Goal: Information Seeking & Learning: Learn about a topic

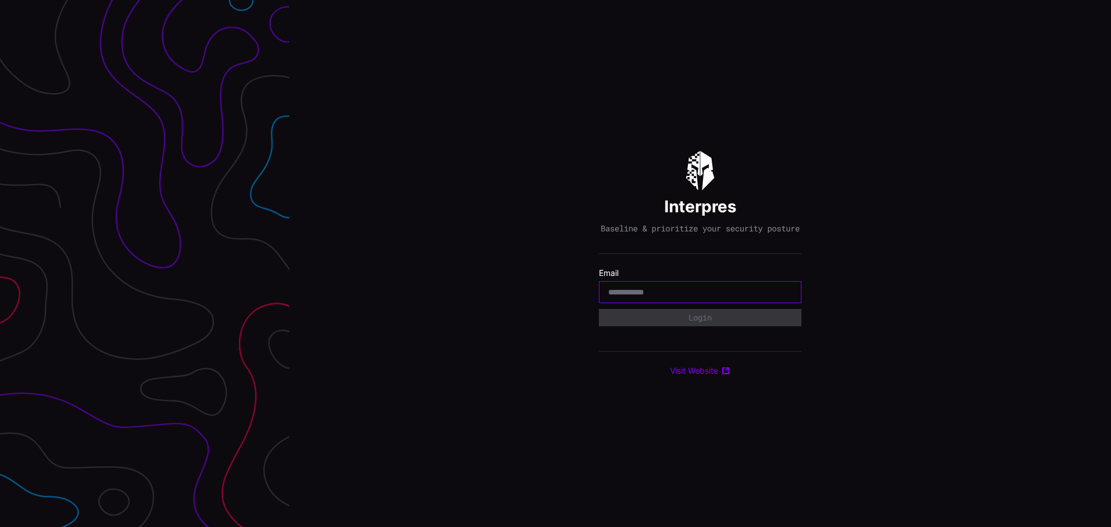
click at [648, 297] on input "email" at bounding box center [700, 292] width 184 height 10
type input "**********"
click at [599, 309] on button "Login" at bounding box center [700, 317] width 203 height 17
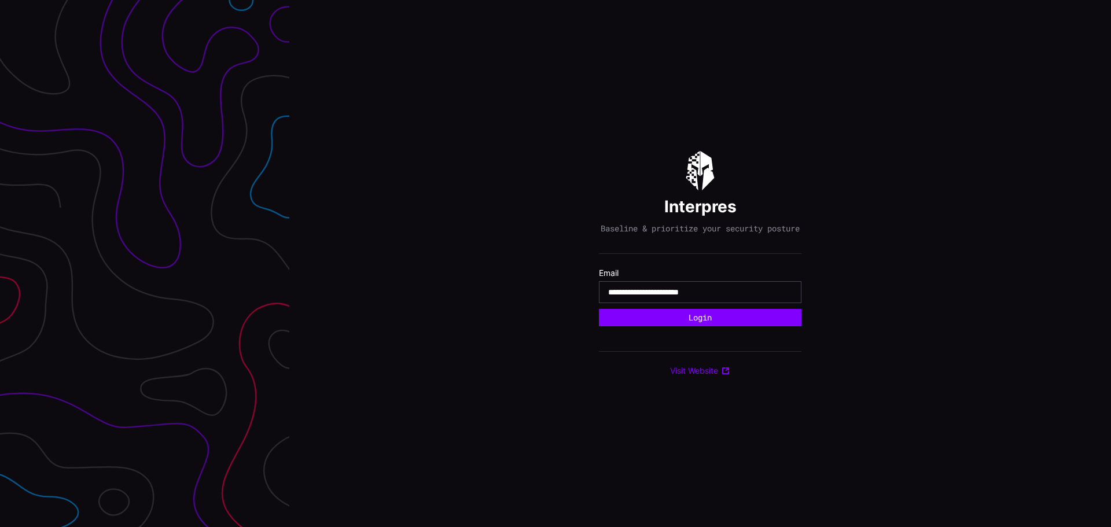
type input "**********"
click at [599, 309] on button "Login" at bounding box center [700, 317] width 203 height 17
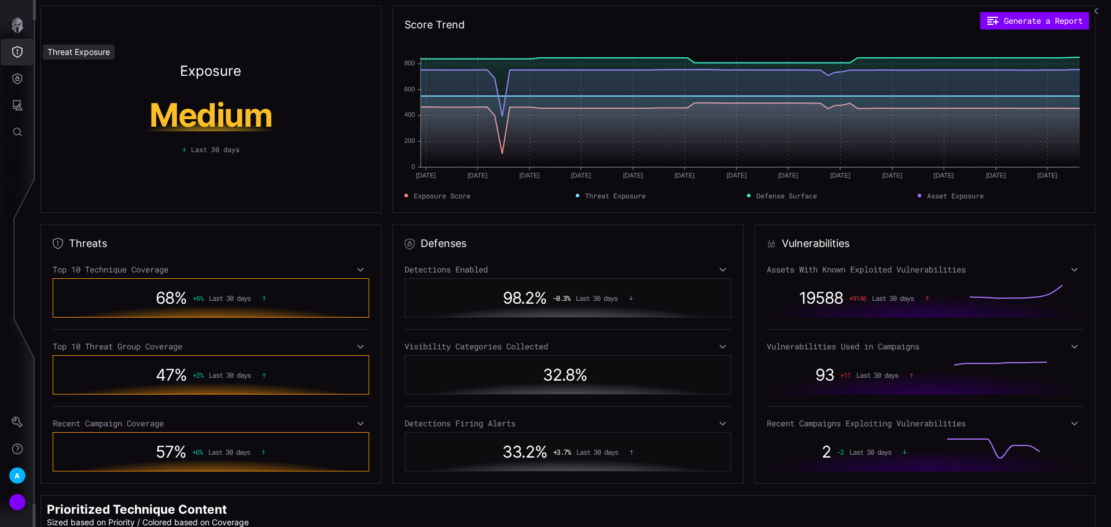
click at [21, 44] on button "Threat Exposure" at bounding box center [18, 52] width 34 height 27
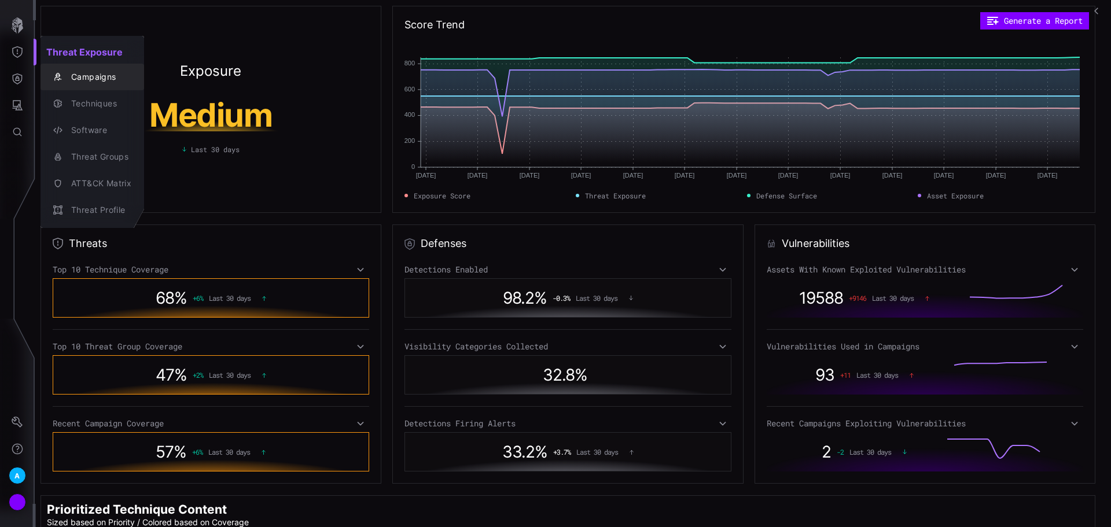
click at [108, 80] on div "Campaigns" at bounding box center [98, 77] width 66 height 14
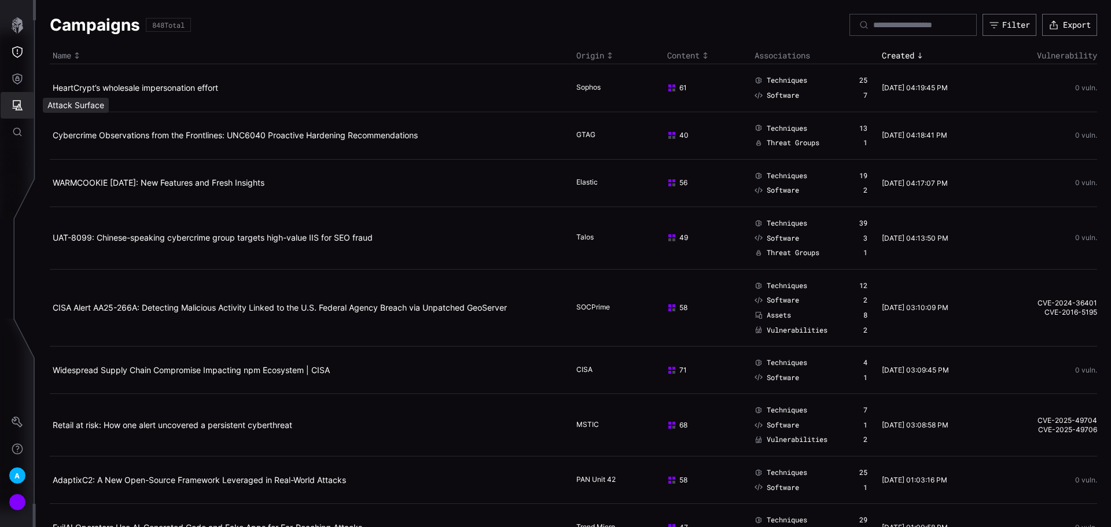
click at [24, 109] on button "Attack Surface" at bounding box center [18, 105] width 34 height 27
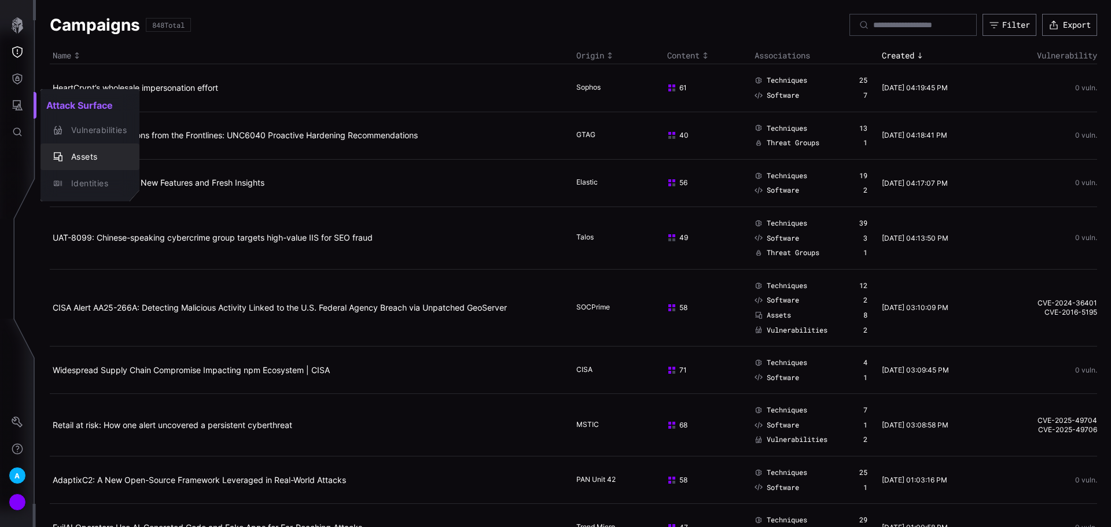
click at [75, 146] on button "Assets" at bounding box center [90, 157] width 99 height 27
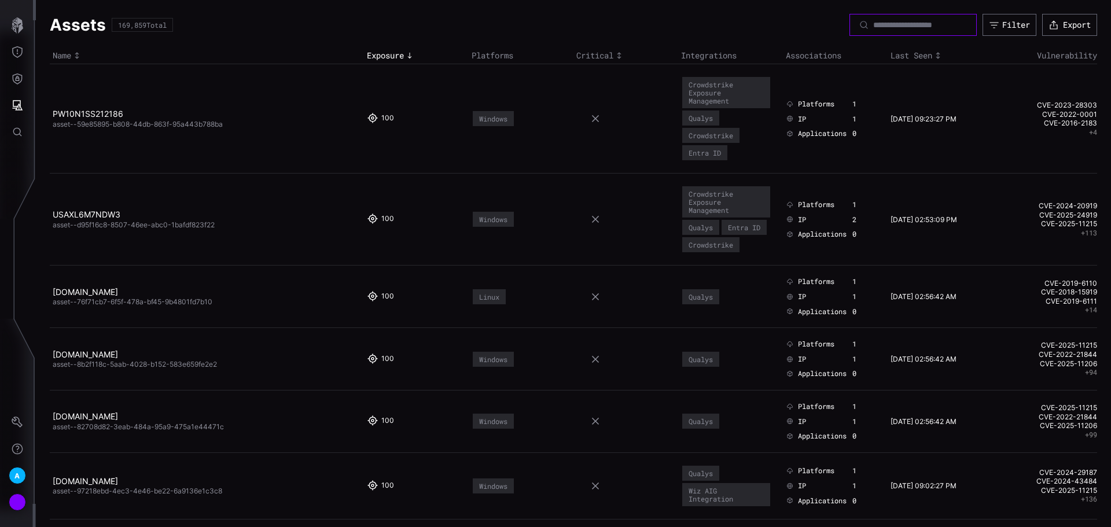
click at [877, 22] on input at bounding box center [913, 25] width 81 height 10
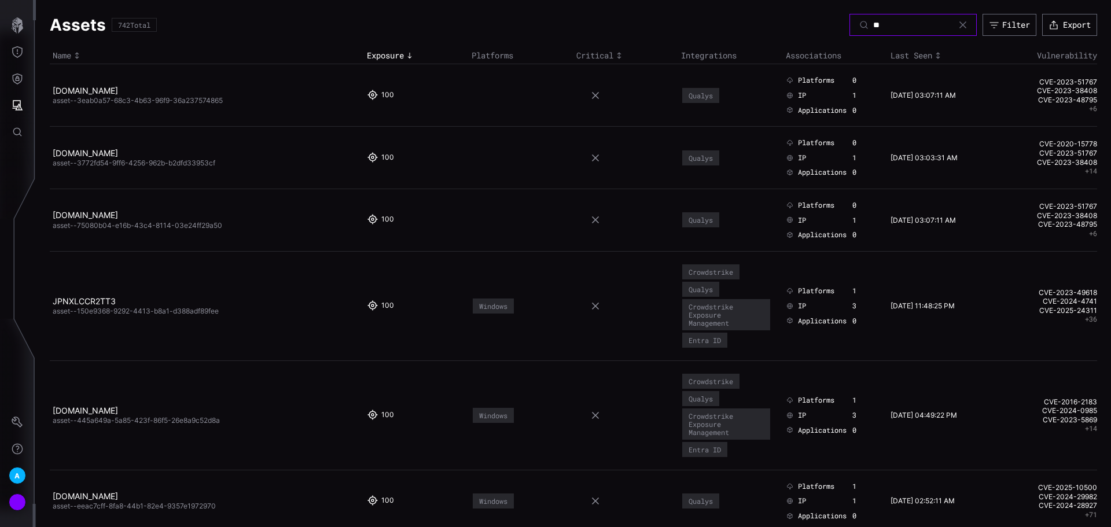
type input "*"
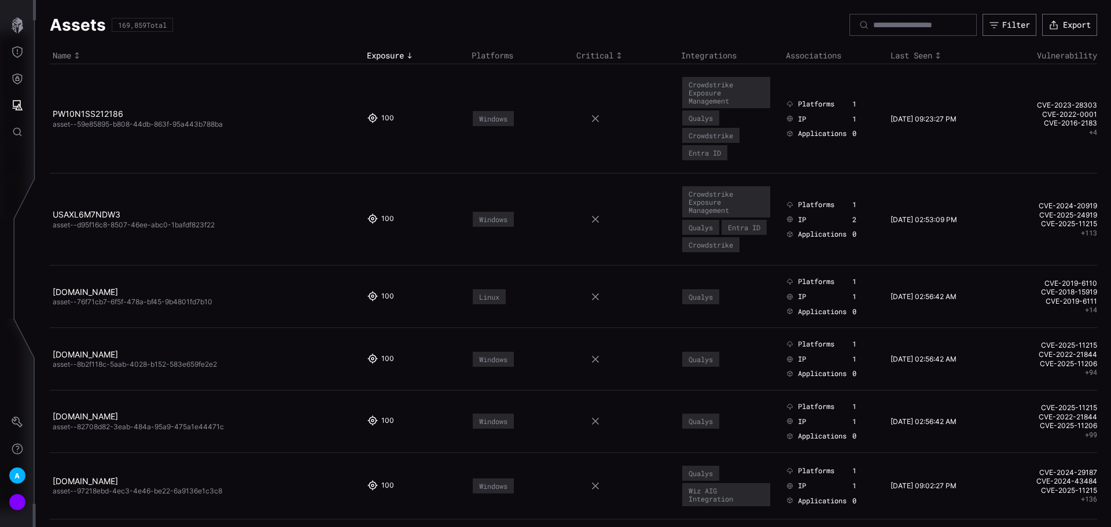
click at [14, 30] on icon "button" at bounding box center [17, 25] width 16 height 16
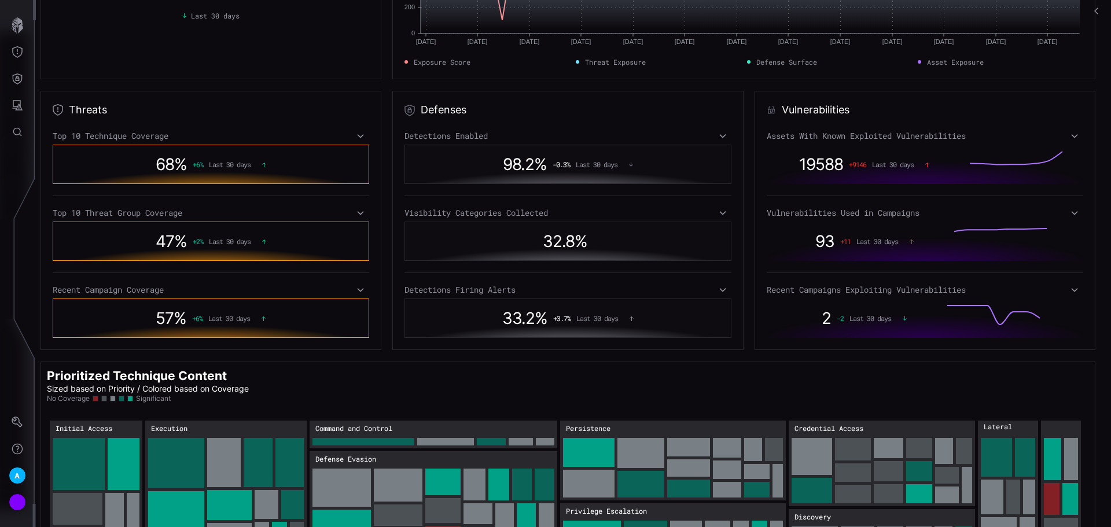
scroll to position [196, 0]
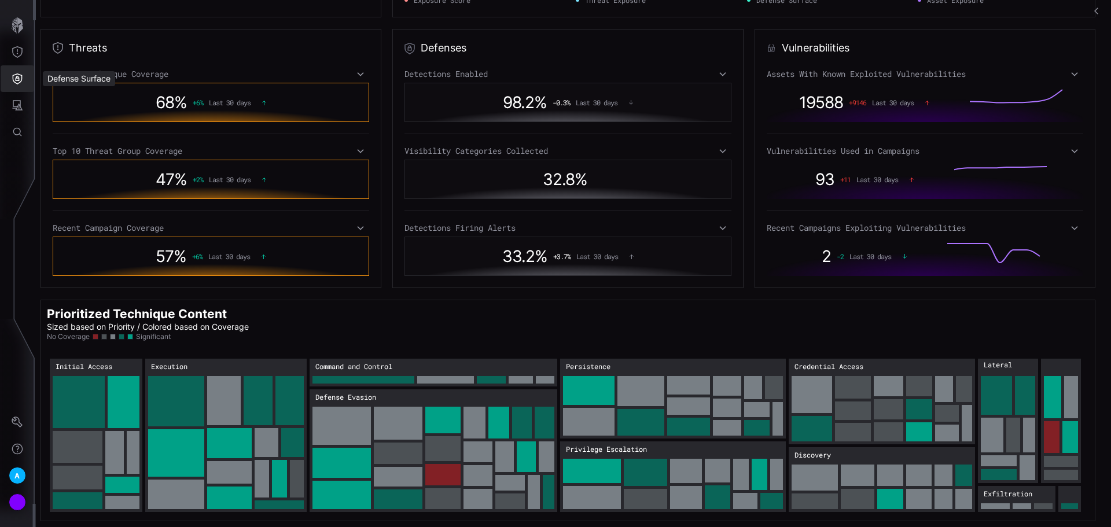
click at [17, 82] on icon "Defense Surface" at bounding box center [18, 79] width 12 height 12
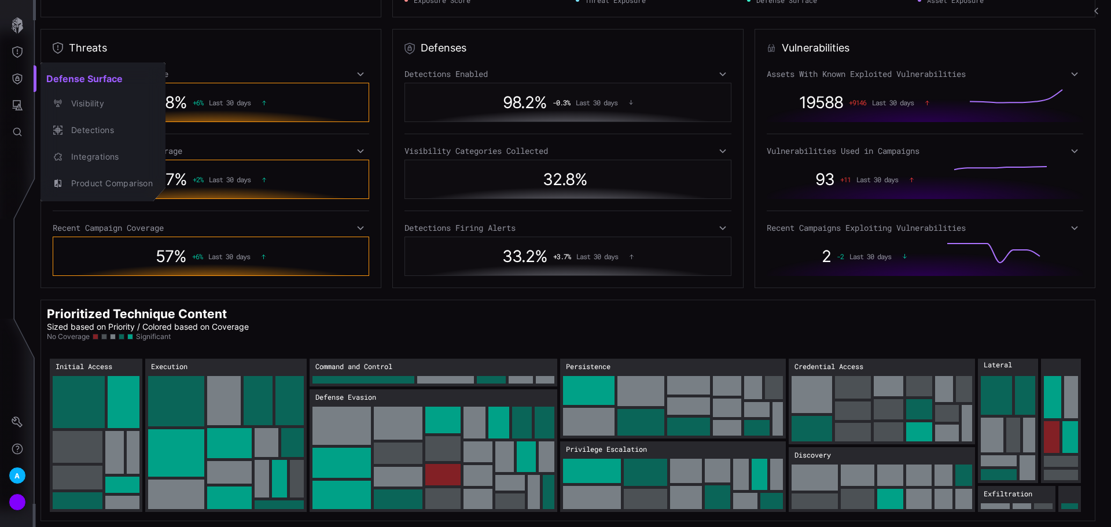
click at [28, 52] on div at bounding box center [555, 263] width 1111 height 527
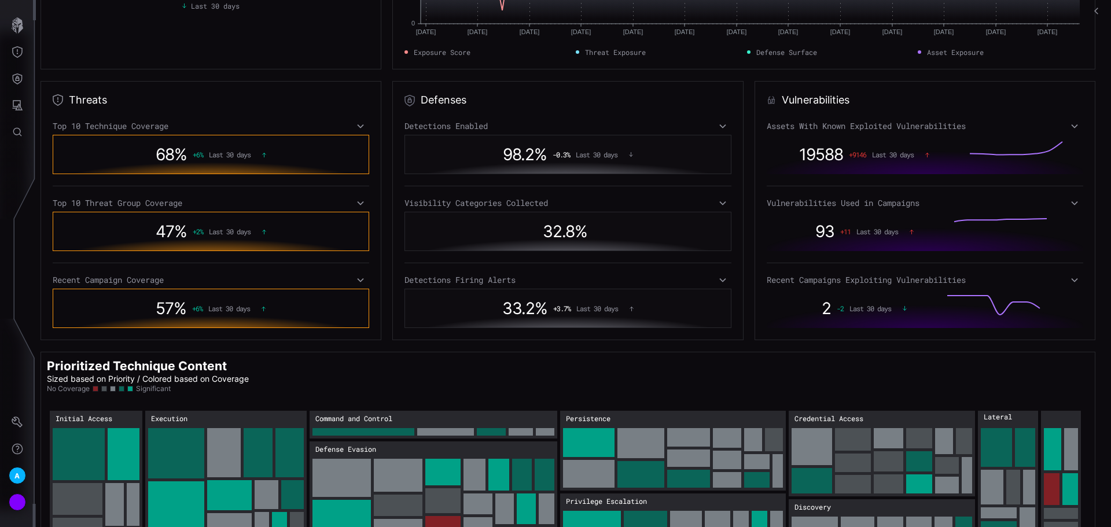
scroll to position [80, 0]
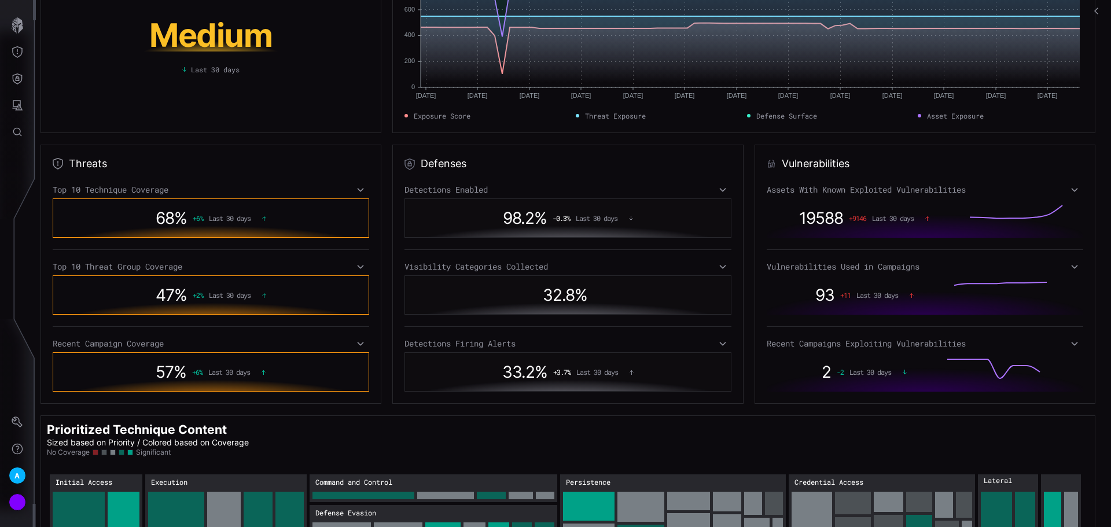
click at [1071, 194] on icon at bounding box center [1075, 189] width 8 height 9
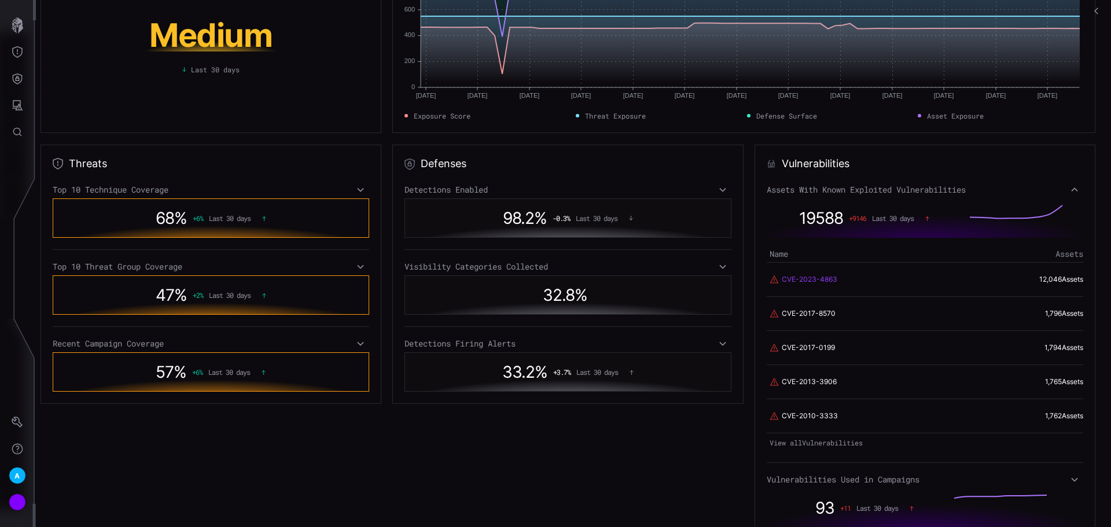
click at [819, 275] on link "CVE-2023-4863" at bounding box center [810, 279] width 56 height 10
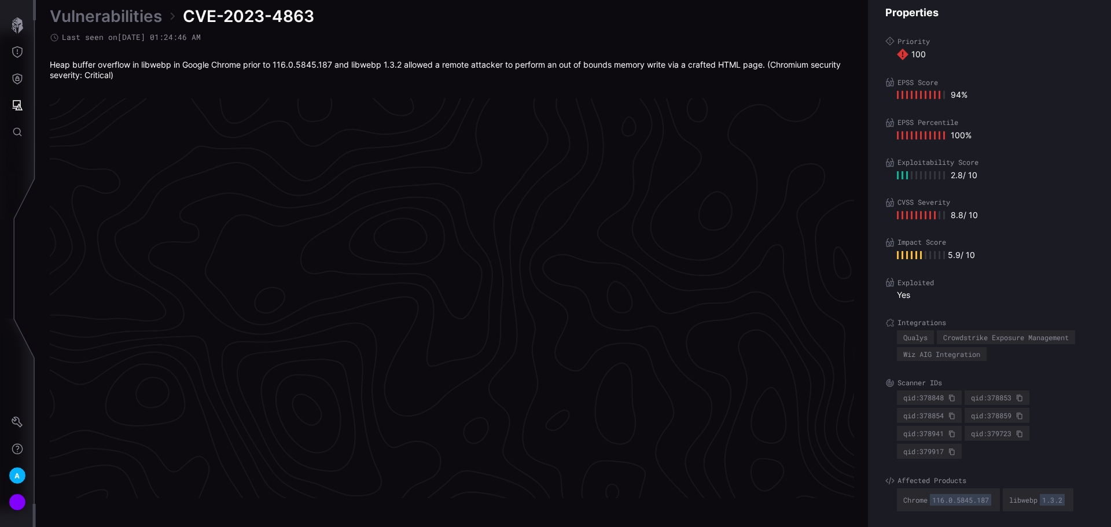
scroll to position [2409, 471]
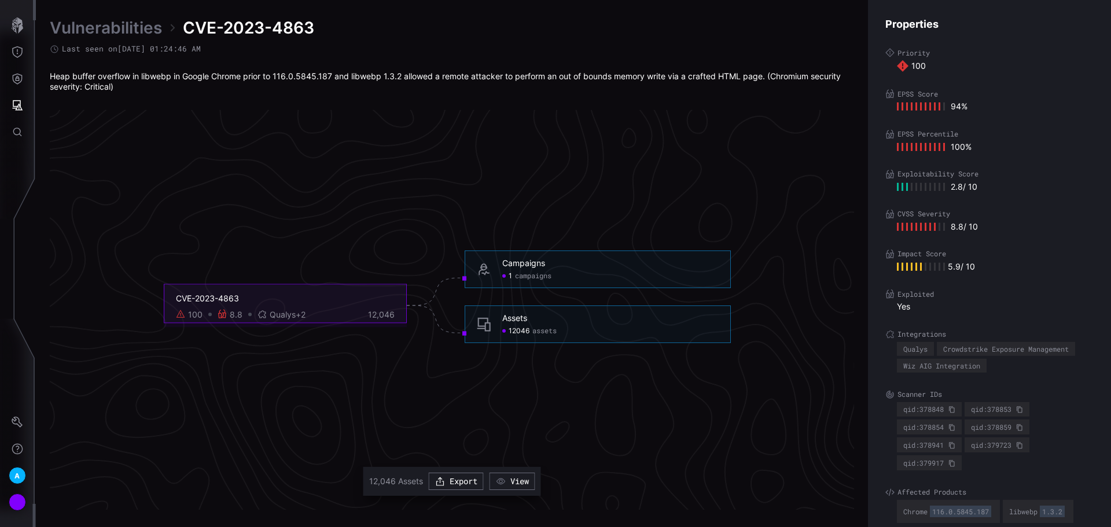
click at [292, 316] on span "Qualys +2" at bounding box center [288, 314] width 36 height 10
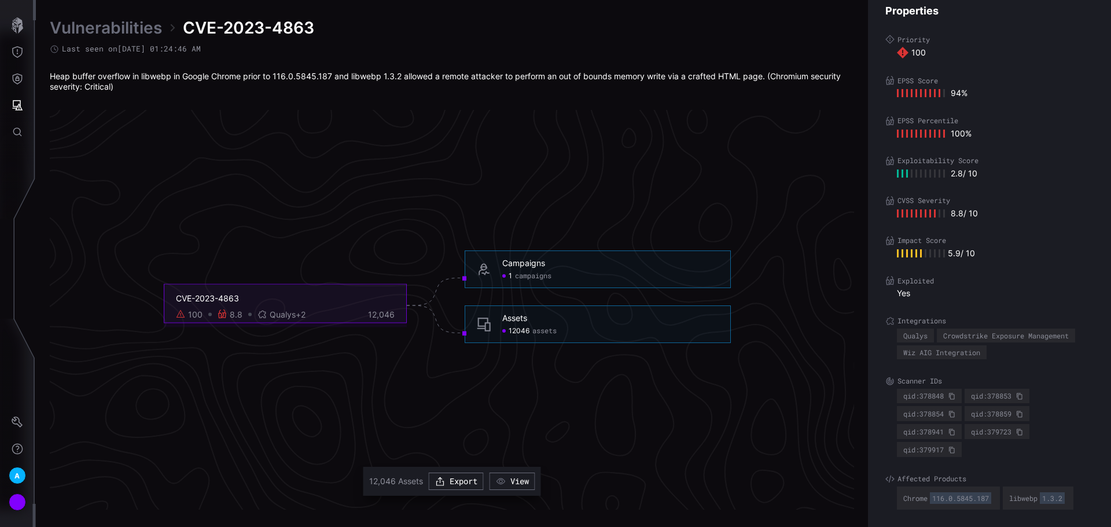
click at [534, 331] on span "assets" at bounding box center [544, 330] width 24 height 9
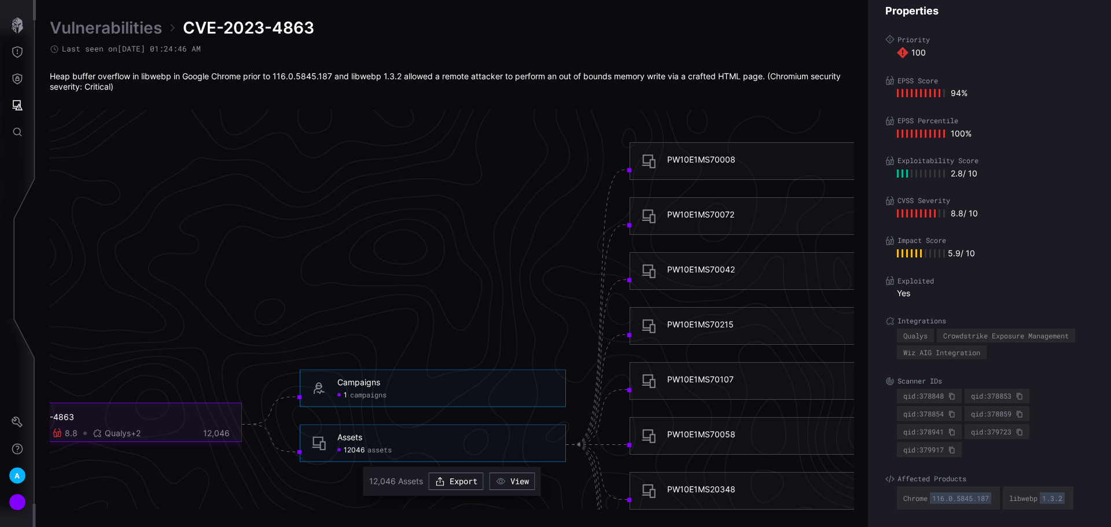
scroll to position [2293, 471]
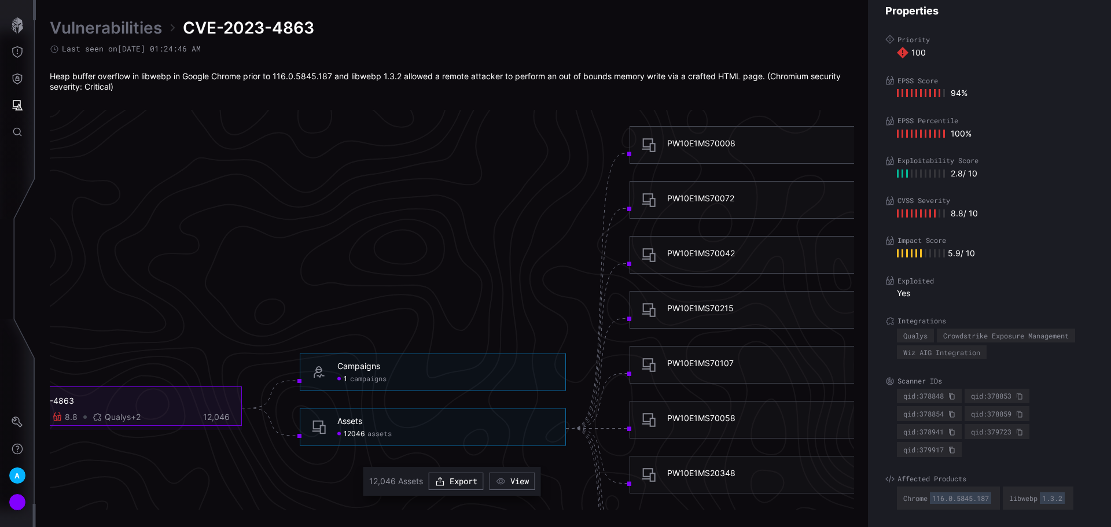
click at [674, 255] on div "PW10E1MS70042" at bounding box center [701, 253] width 68 height 10
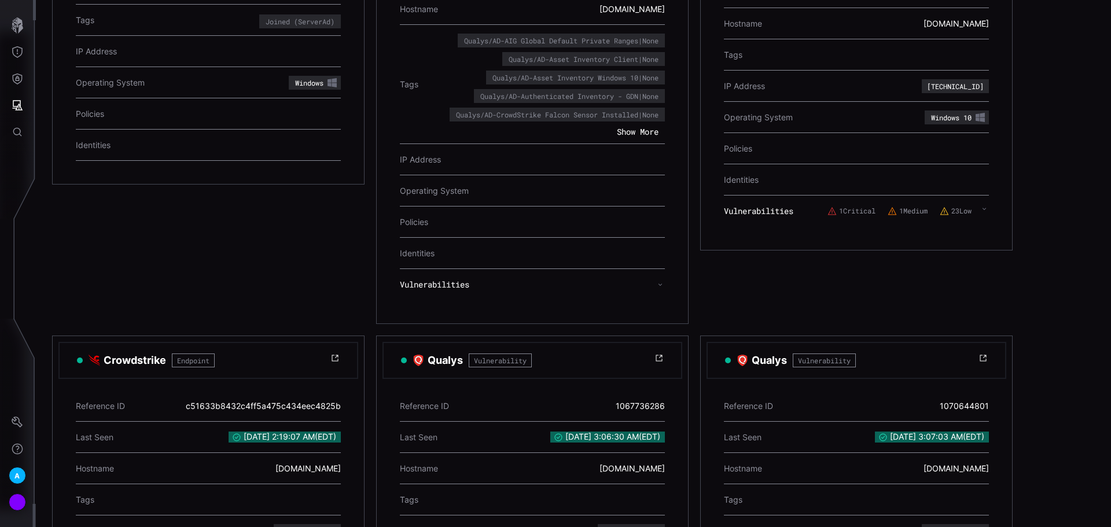
scroll to position [405, 0]
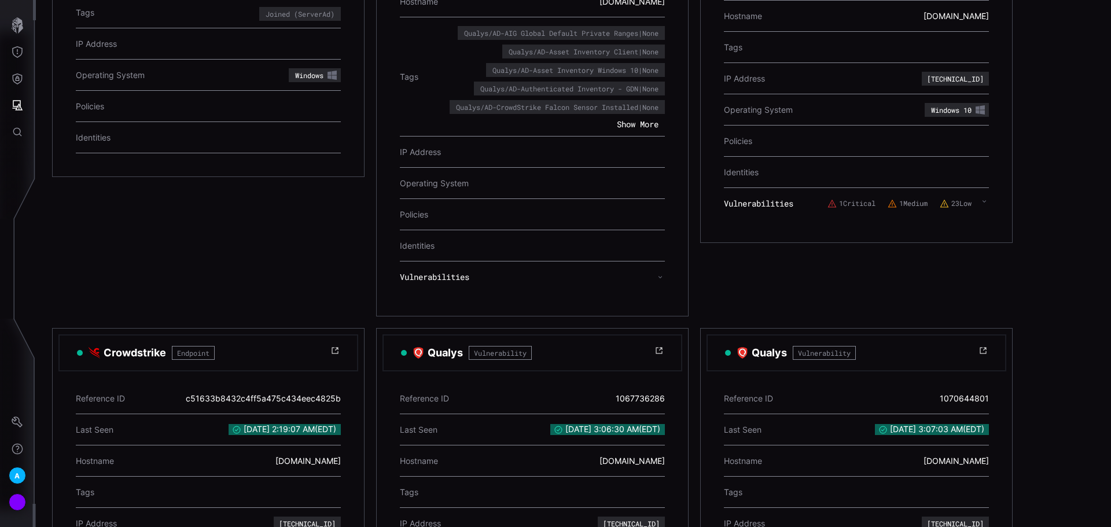
click at [656, 277] on div at bounding box center [658, 277] width 14 height 16
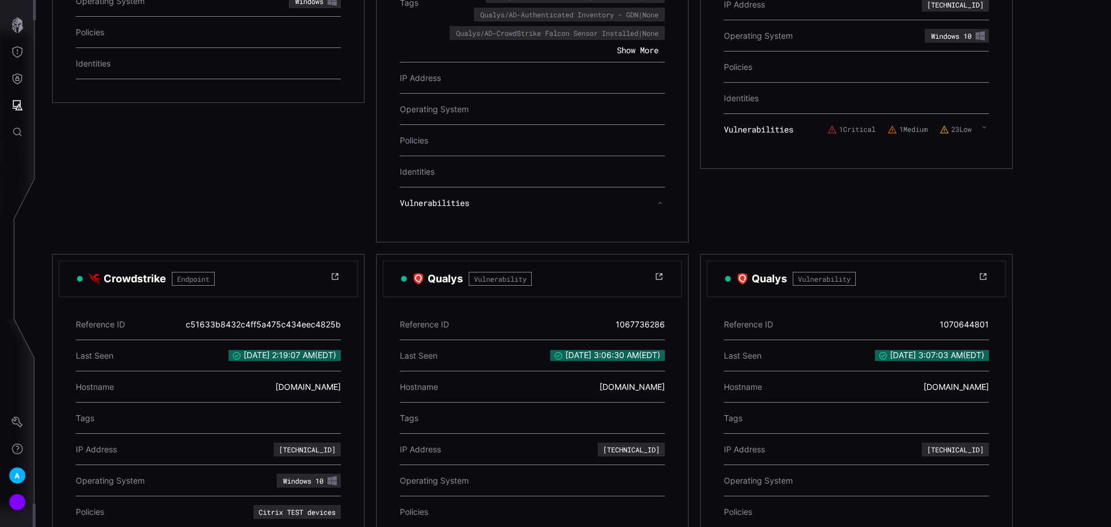
scroll to position [343, 0]
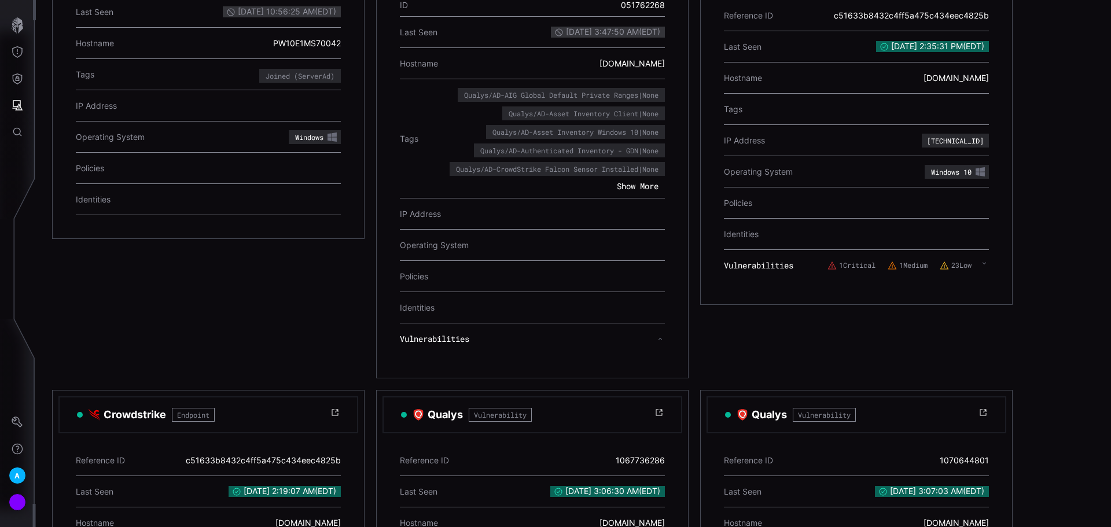
click at [982, 266] on icon at bounding box center [984, 263] width 5 height 9
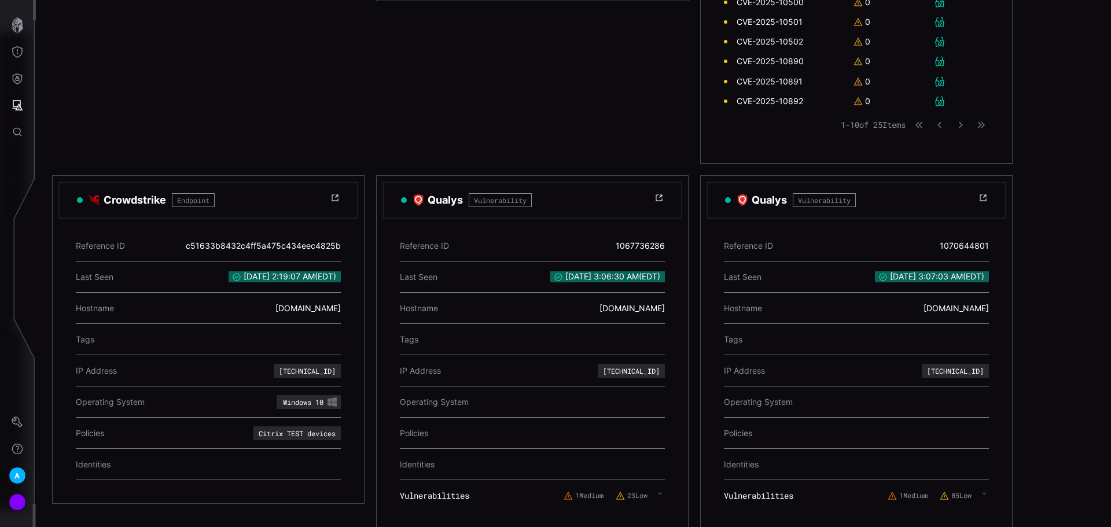
scroll to position [737, 0]
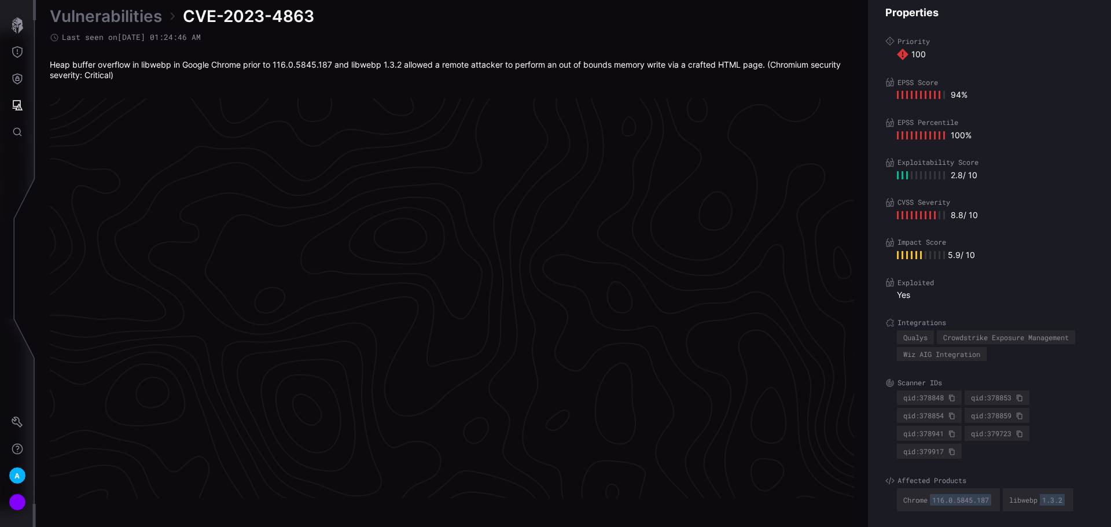
scroll to position [2409, 471]
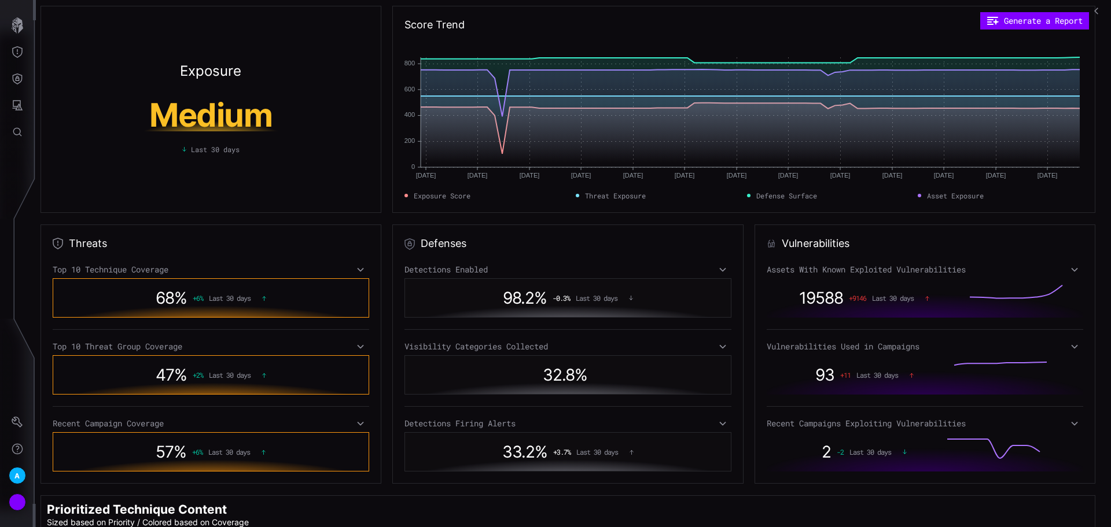
click at [1071, 272] on icon at bounding box center [1075, 269] width 8 height 9
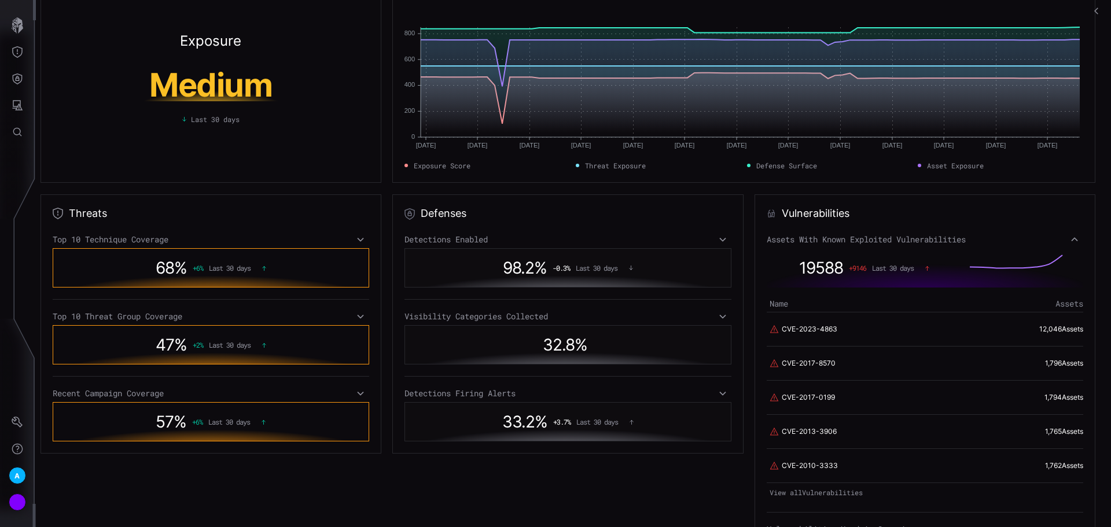
scroll to position [116, 0]
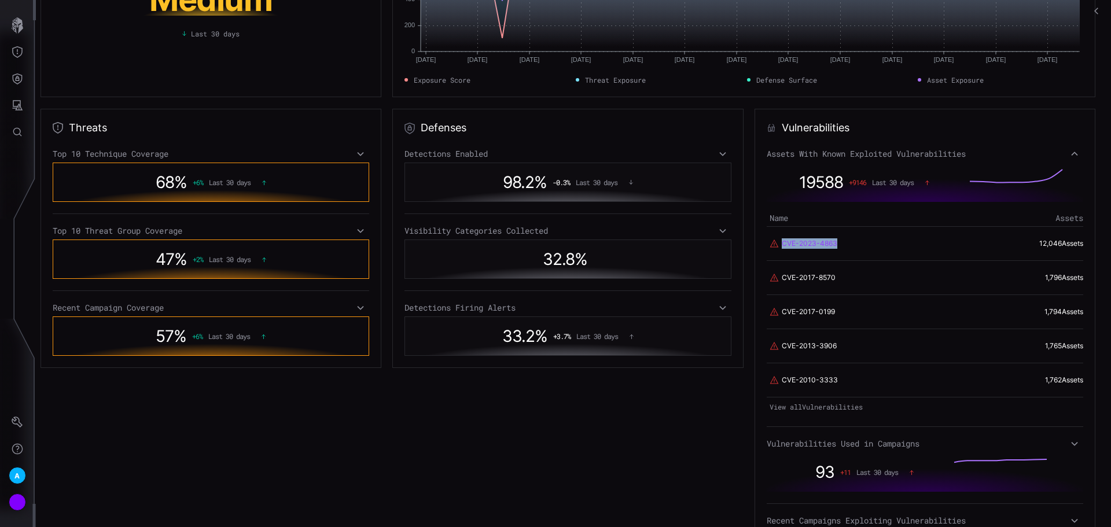
drag, startPoint x: 854, startPoint y: 243, endPoint x: 781, endPoint y: 243, distance: 72.9
click at [781, 243] on span "CVE-2023-4863" at bounding box center [834, 243] width 128 height 10
copy link "CVE-2023-4863"
click at [787, 245] on link "CVE-2023-4863" at bounding box center [810, 243] width 56 height 10
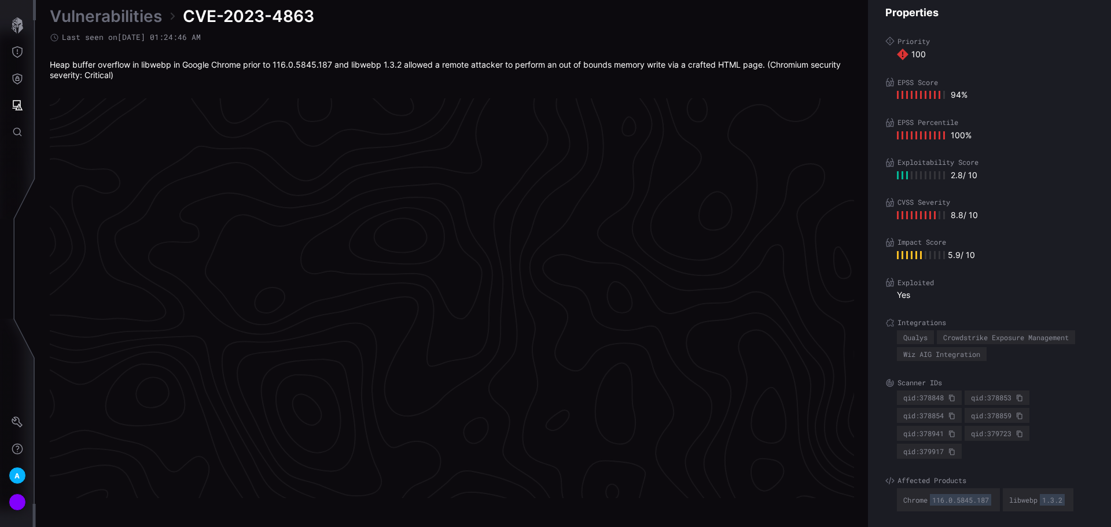
scroll to position [2409, 471]
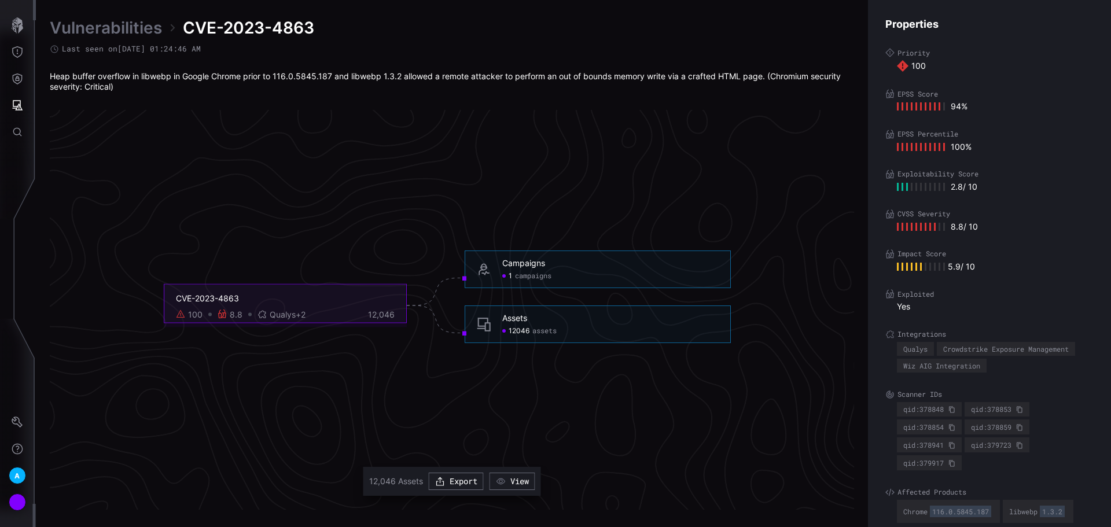
click at [546, 330] on span "assets" at bounding box center [544, 330] width 24 height 9
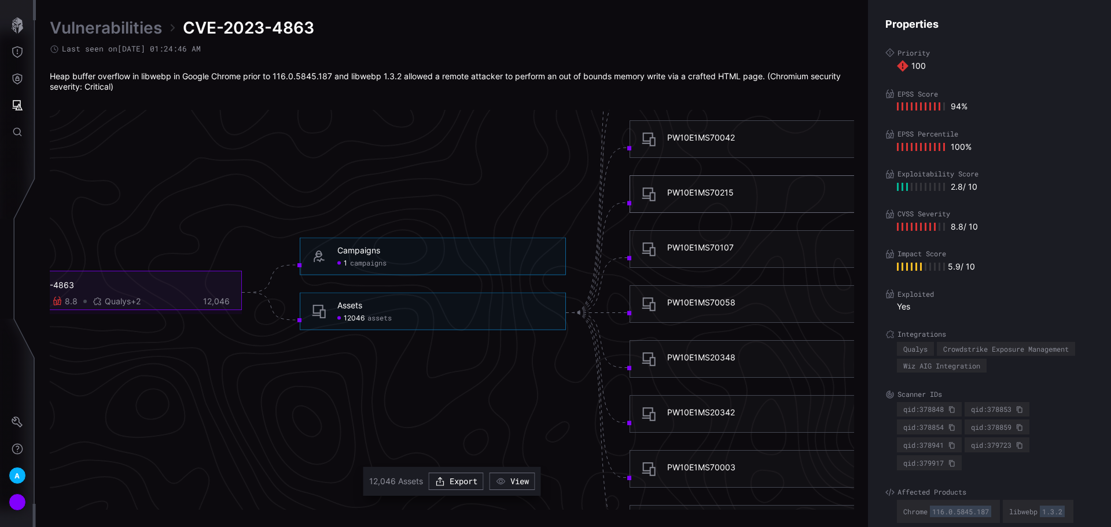
click at [686, 189] on div "PW10E1MS70215" at bounding box center [700, 193] width 67 height 10
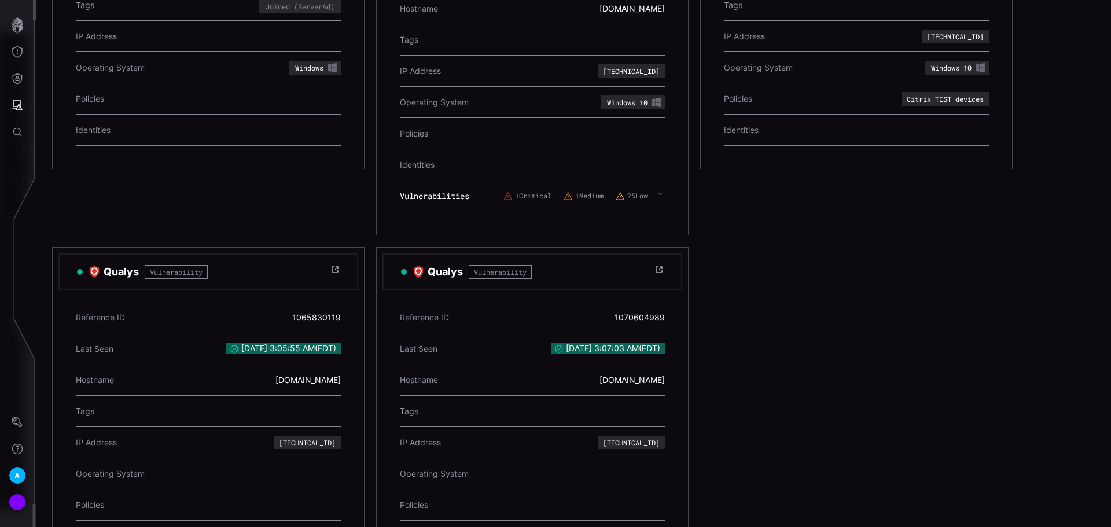
scroll to position [434, 0]
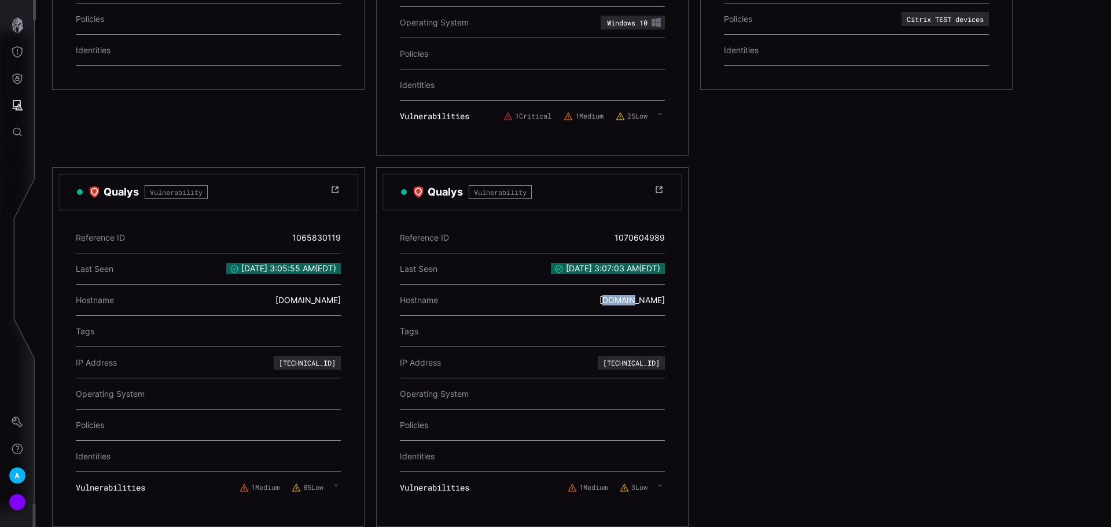
drag, startPoint x: 541, startPoint y: 290, endPoint x: 575, endPoint y: 288, distance: 34.8
click at [600, 289] on div "[DOMAIN_NAME]" at bounding box center [632, 300] width 65 height 22
copy div "pw10e1ms70215"
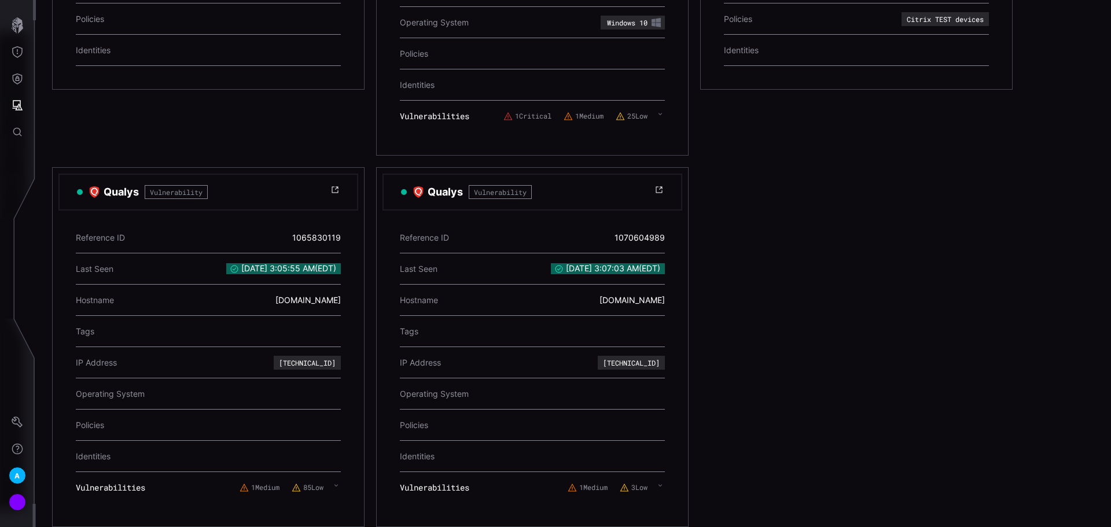
click at [887, 290] on div "Entra ID Cloud Reference ID 4ee24f5d-525a-492a-8e3b-03dc7a83ca95 Last Seen [DAT…" at bounding box center [532, 144] width 961 height 766
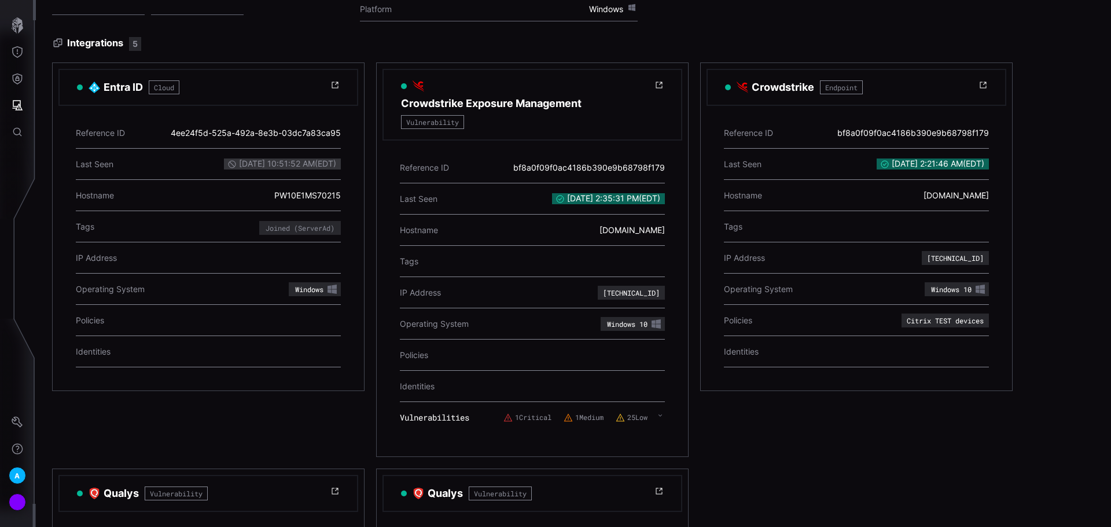
scroll to position [145, 0]
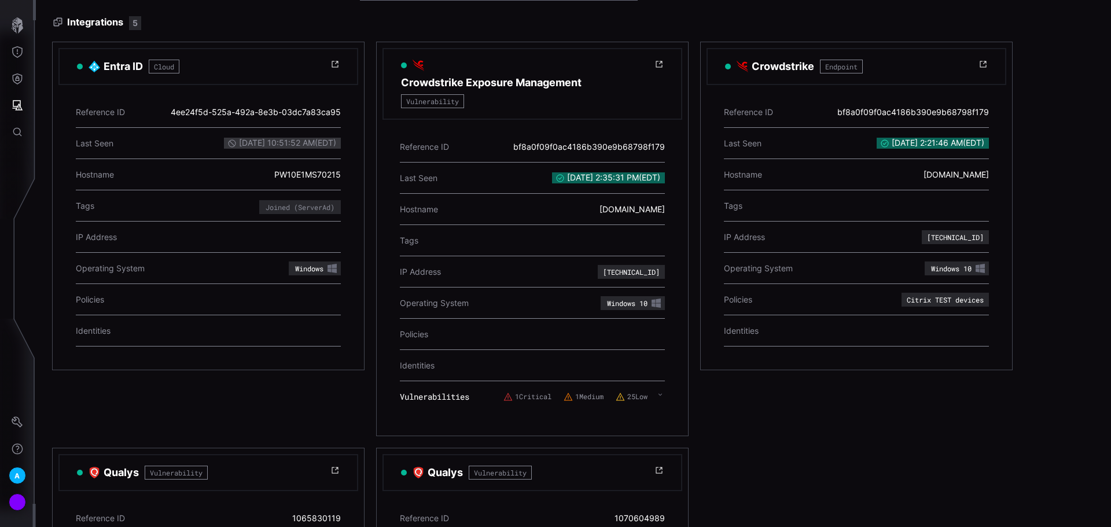
click at [665, 398] on div "Reference ID bf8a0f09f0ac4186b390e9b68798f179 Last Seen [DATE] 2:35:31 PM ( EDT…" at bounding box center [533, 275] width 300 height 310
click at [656, 394] on div "1 Critical 1 Medium 25 Low" at bounding box center [584, 397] width 161 height 21
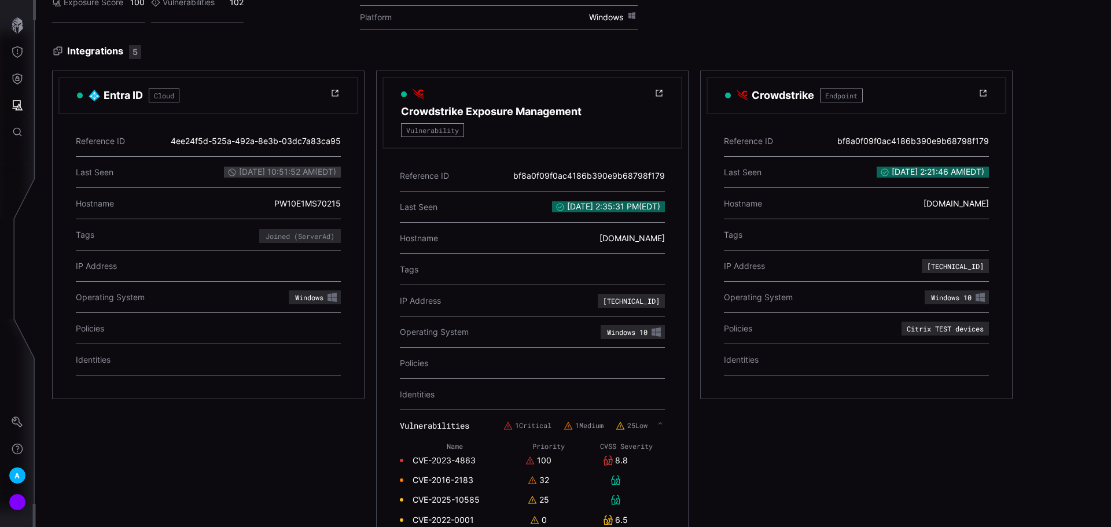
scroll to position [0, 0]
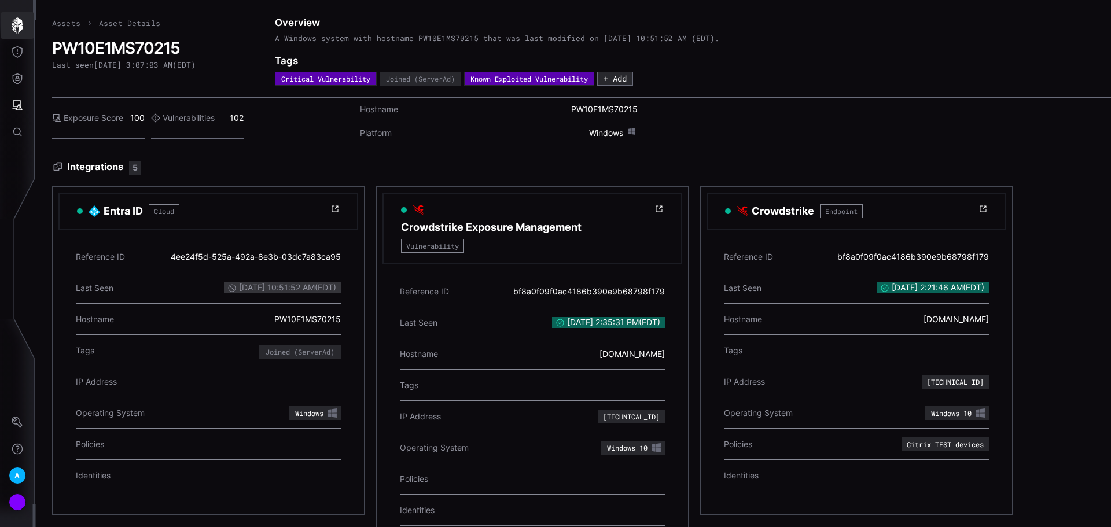
click at [16, 31] on icon "button" at bounding box center [18, 25] width 12 height 16
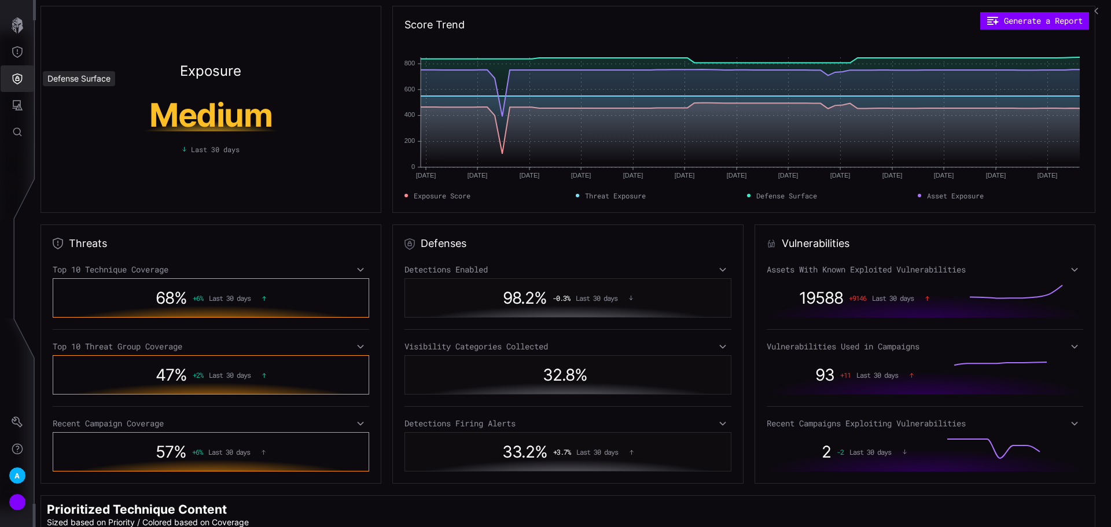
click at [15, 75] on icon "Defense Surface" at bounding box center [18, 79] width 12 height 12
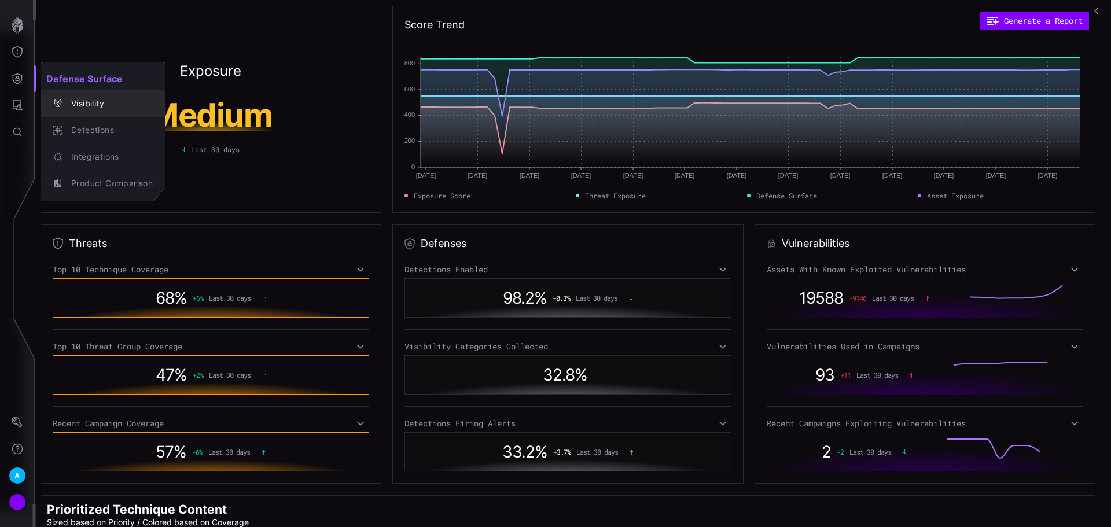
click at [88, 105] on div "Visibility" at bounding box center [108, 104] width 87 height 14
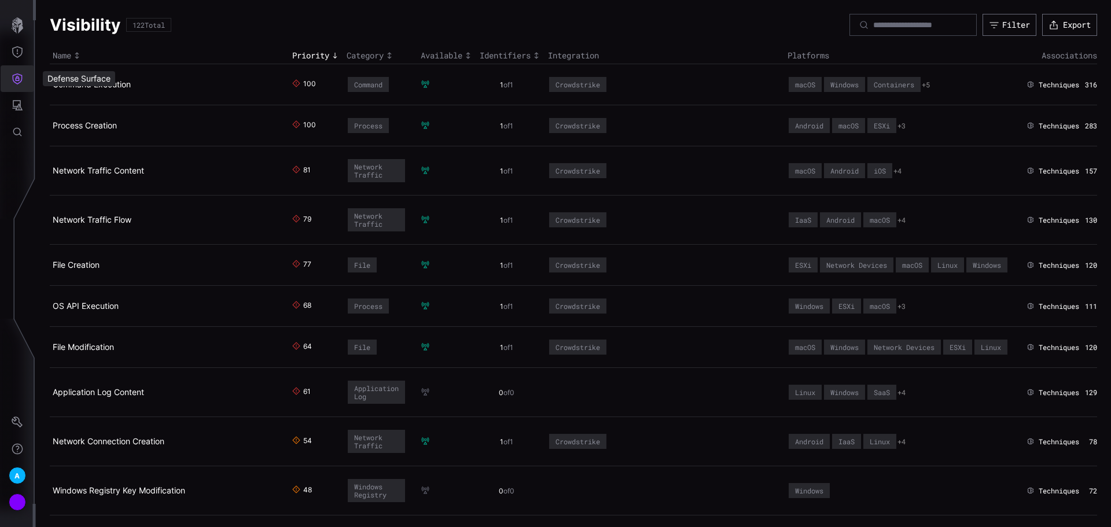
click at [20, 76] on icon "Defense Surface" at bounding box center [18, 79] width 12 height 12
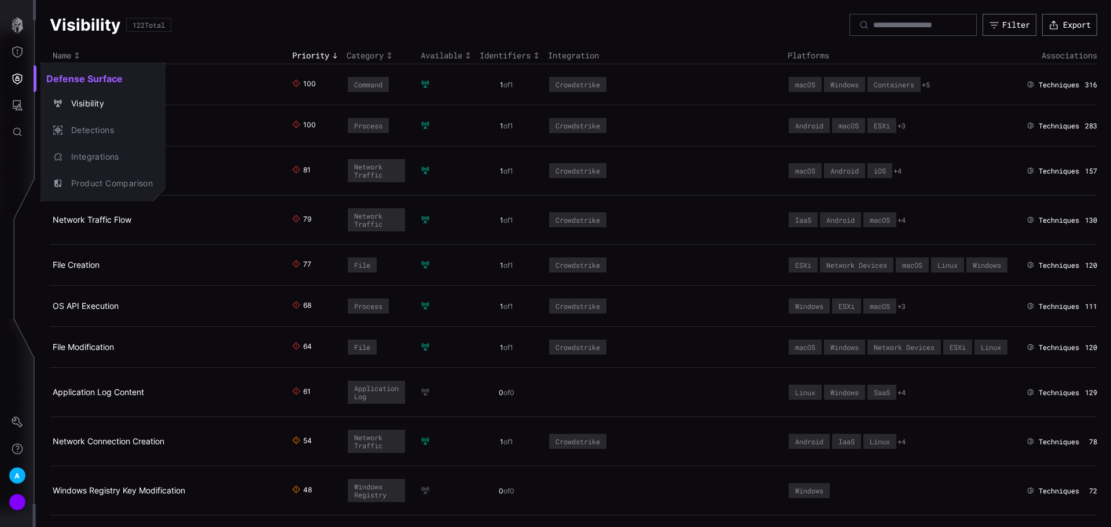
click at [246, 145] on div at bounding box center [555, 263] width 1111 height 527
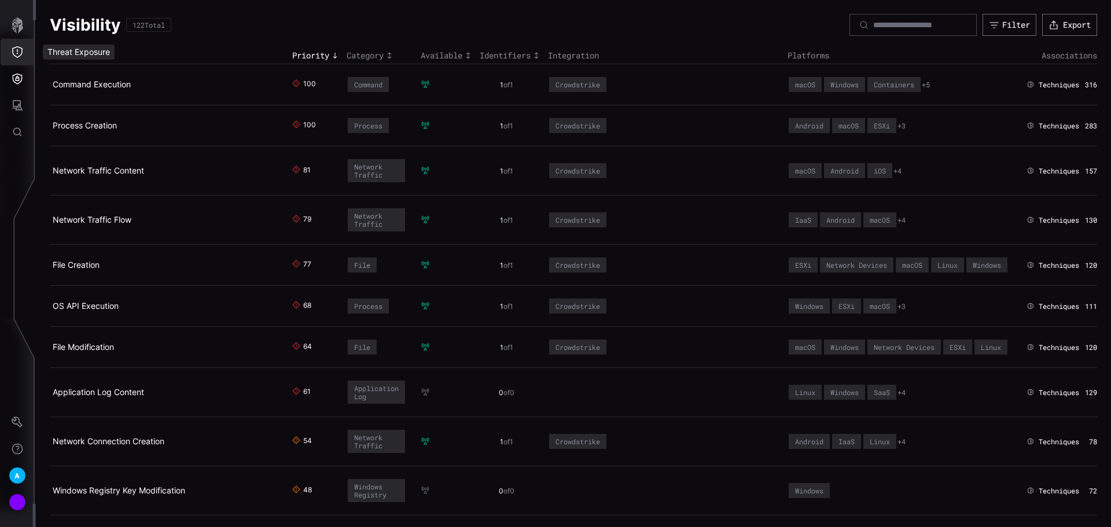
click at [19, 57] on icon "Threat Exposure" at bounding box center [18, 52] width 12 height 12
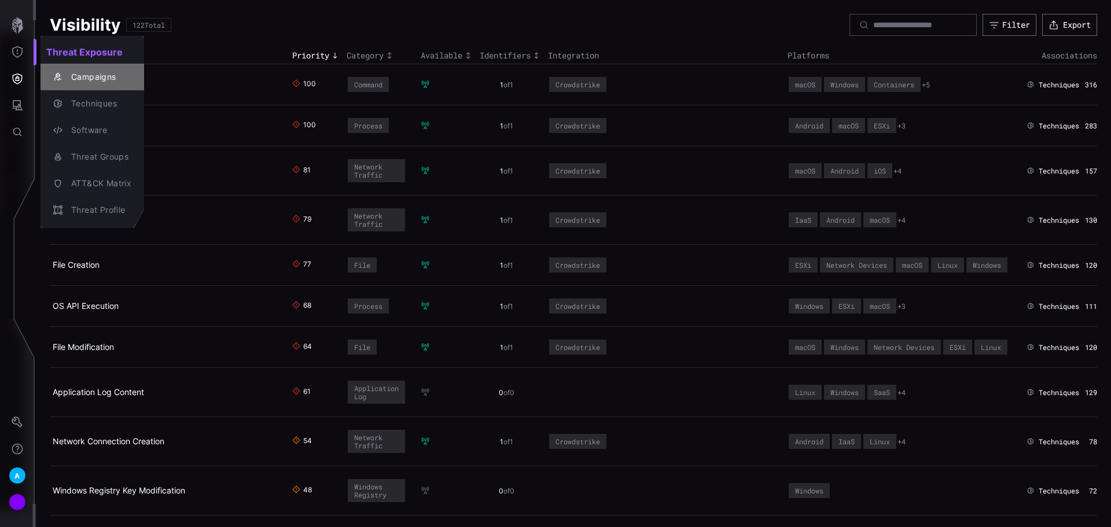
click at [100, 81] on div "Campaigns" at bounding box center [98, 77] width 66 height 14
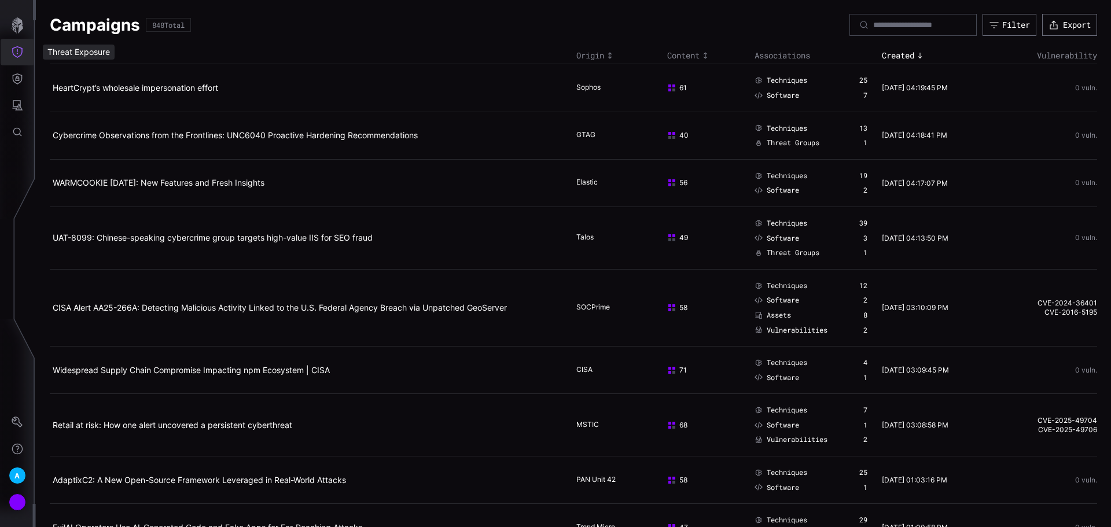
click at [20, 54] on icon "Threat Exposure" at bounding box center [18, 52] width 12 height 12
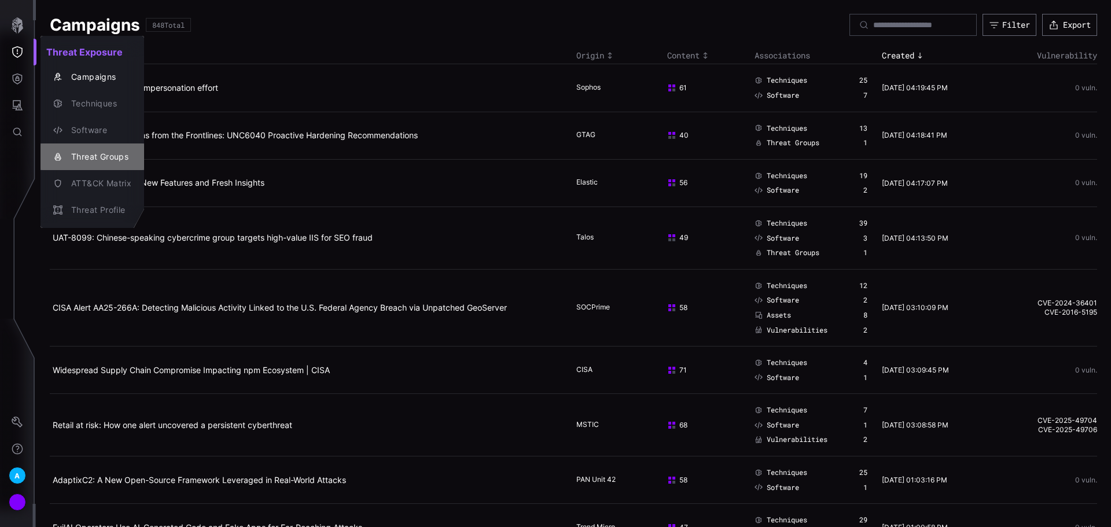
click at [94, 157] on div "Threat Groups" at bounding box center [98, 157] width 66 height 14
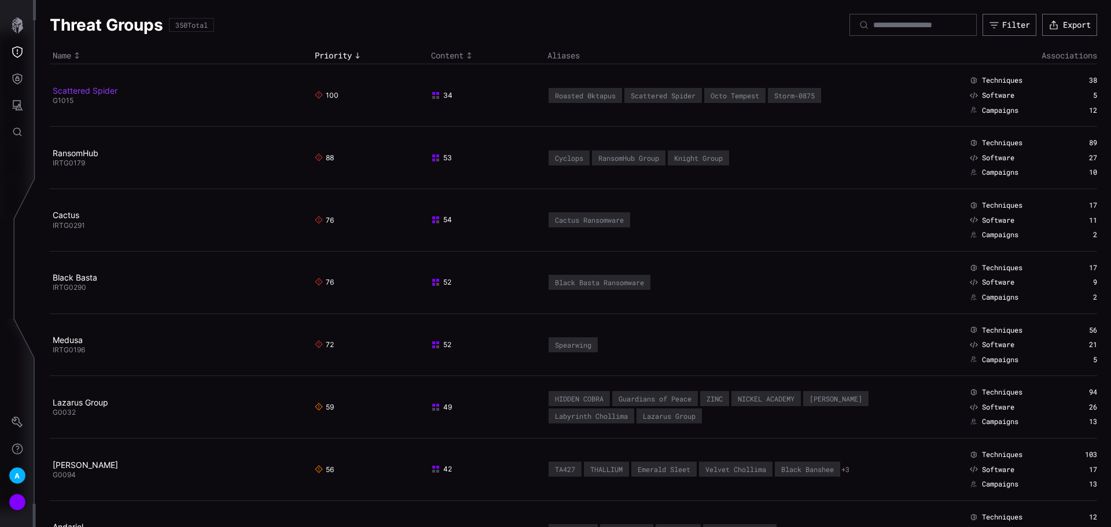
click at [96, 88] on link "Scattered Spider" at bounding box center [85, 91] width 65 height 10
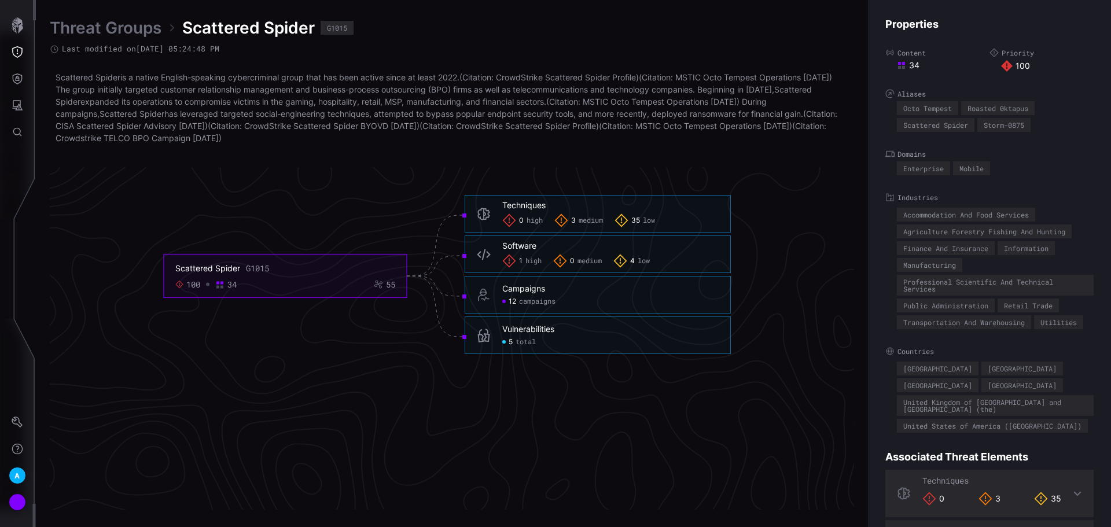
scroll to position [2438, 471]
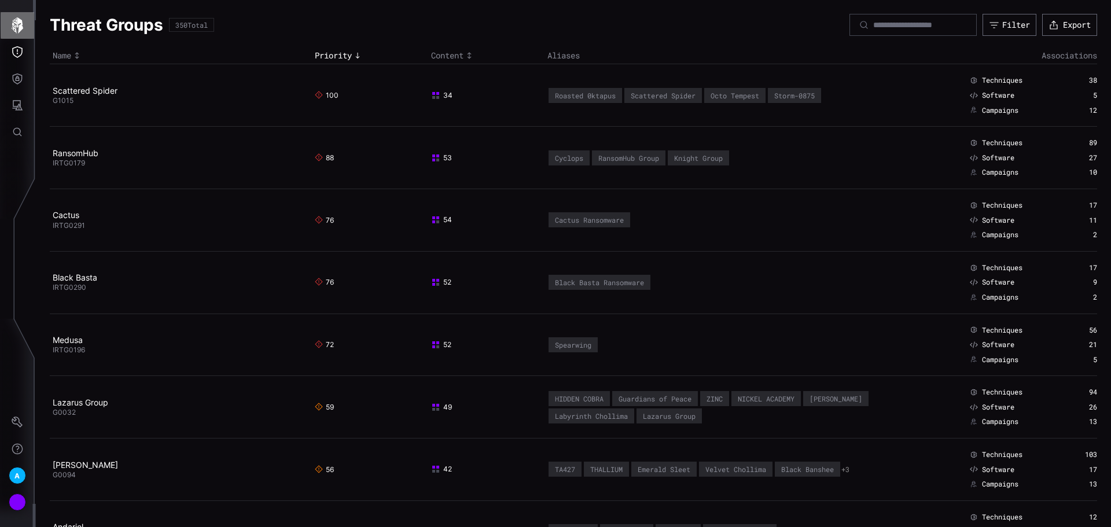
click at [19, 34] on button "button" at bounding box center [18, 25] width 34 height 27
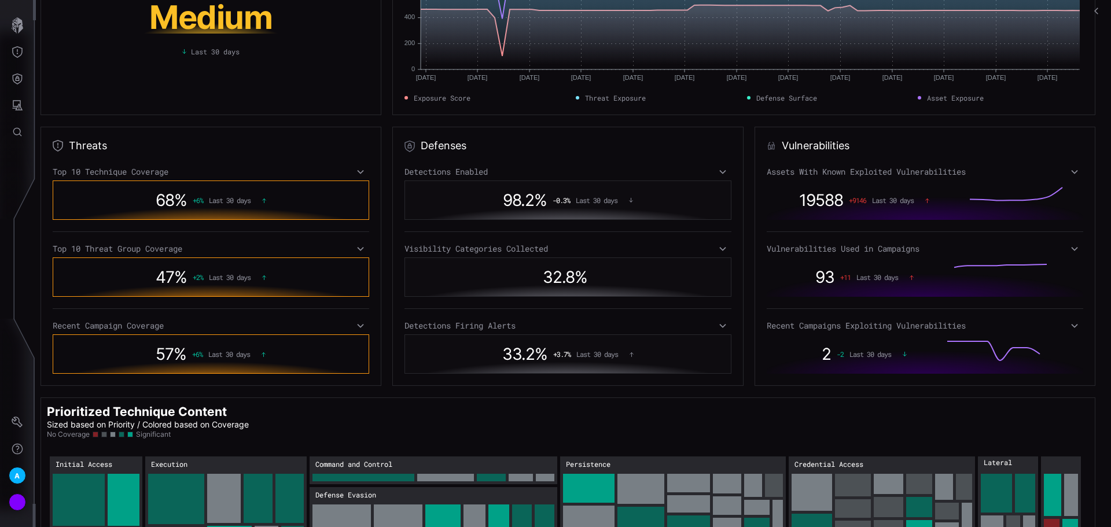
scroll to position [80, 0]
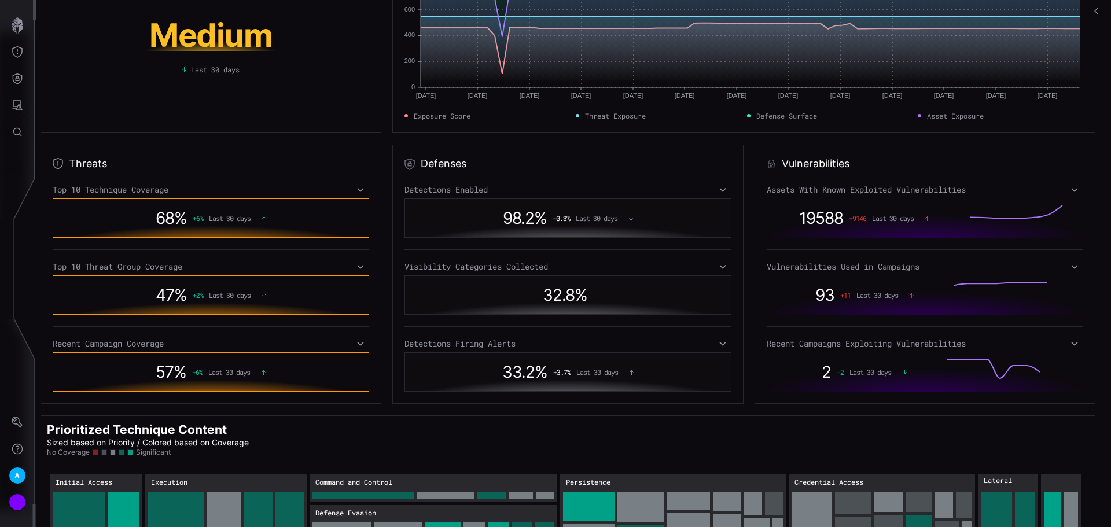
click at [719, 341] on icon at bounding box center [723, 343] width 8 height 9
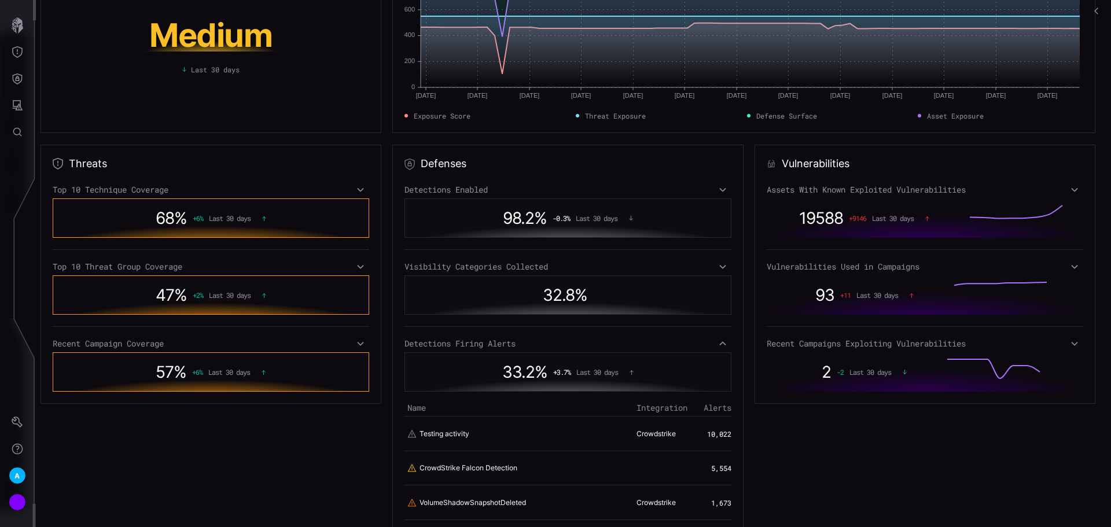
click at [719, 341] on icon at bounding box center [723, 343] width 8 height 9
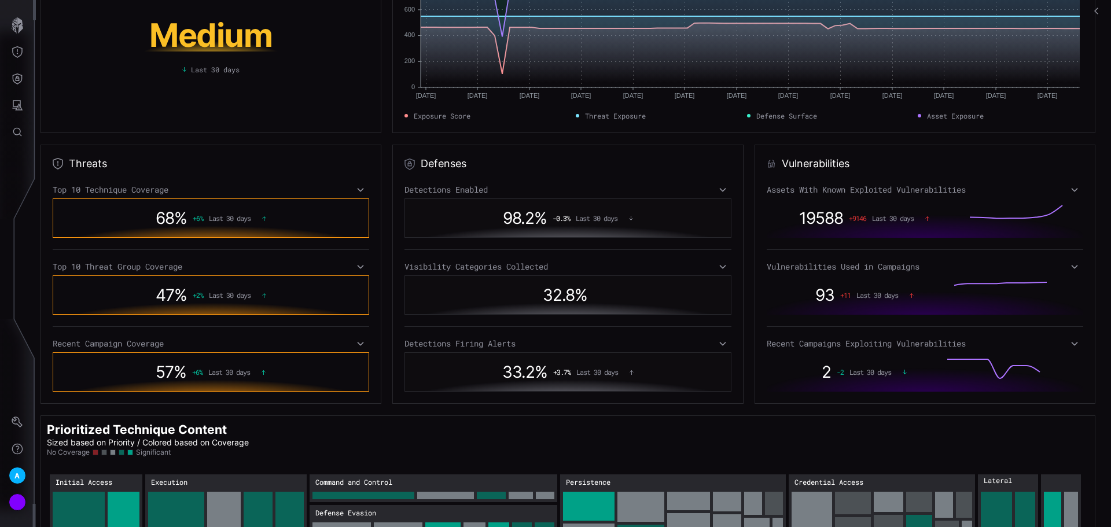
click at [1071, 343] on icon at bounding box center [1075, 343] width 8 height 9
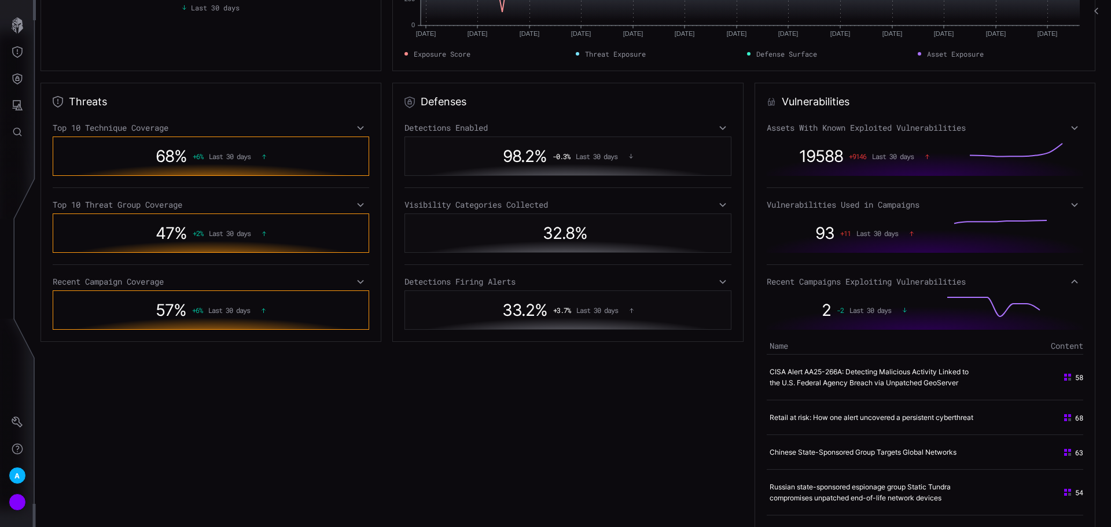
scroll to position [138, 0]
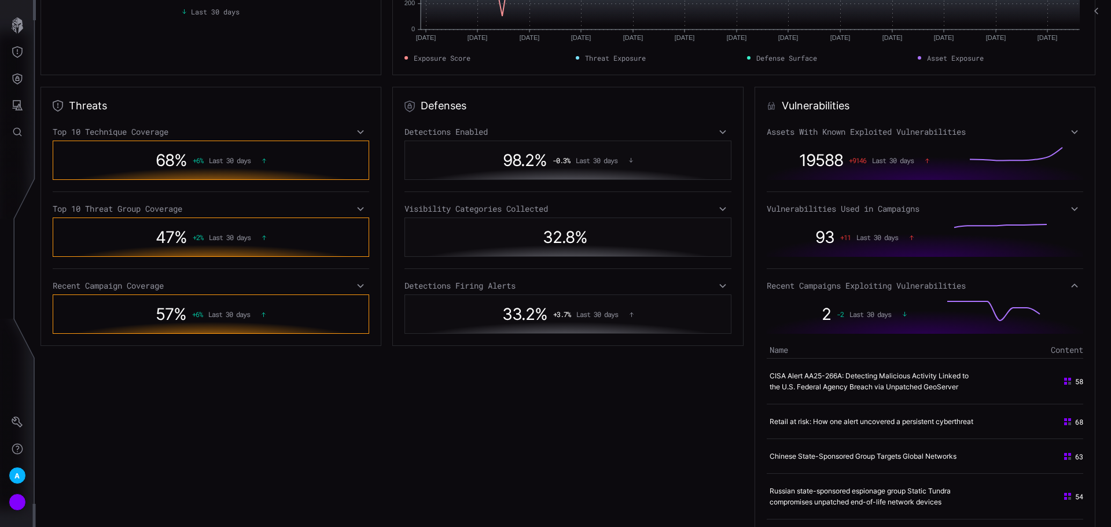
click at [1072, 286] on icon at bounding box center [1075, 285] width 8 height 9
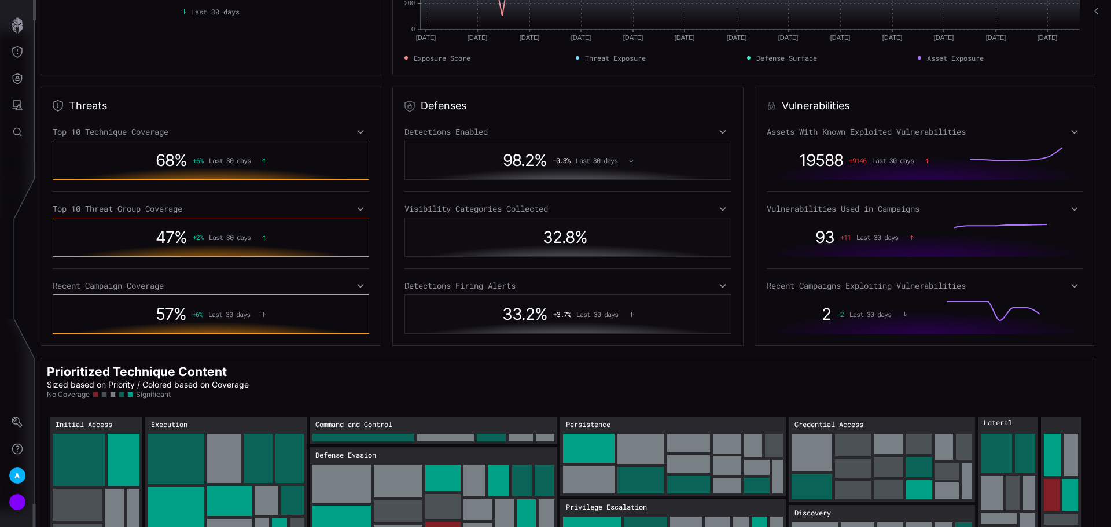
click at [1071, 208] on icon at bounding box center [1075, 208] width 8 height 9
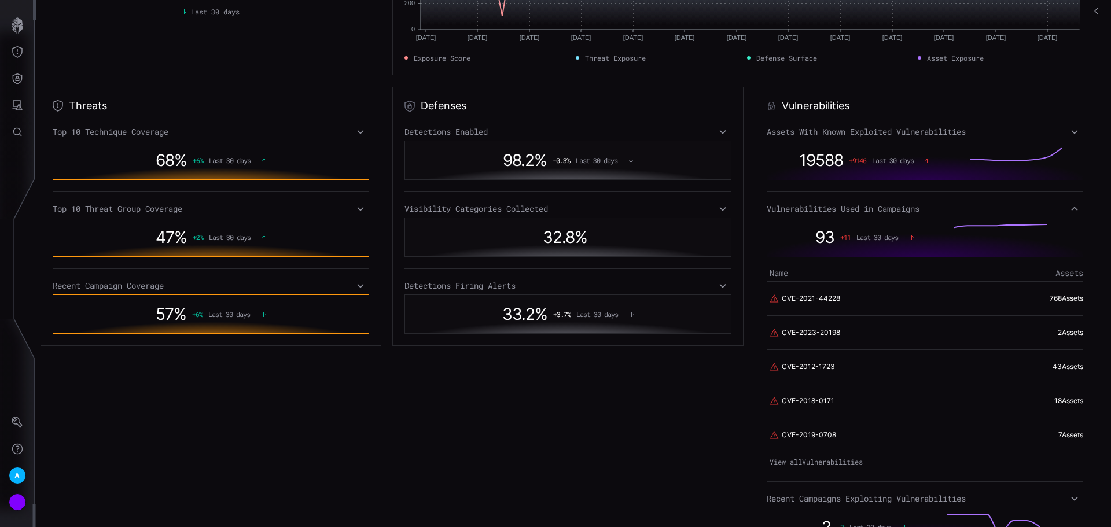
click at [1071, 211] on icon at bounding box center [1075, 208] width 8 height 9
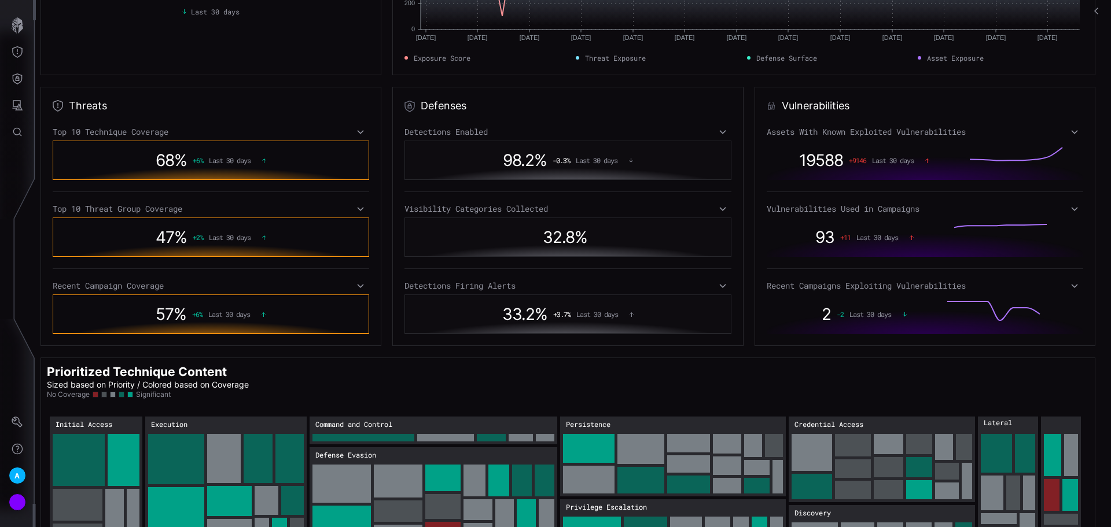
click at [1072, 133] on icon at bounding box center [1075, 131] width 8 height 9
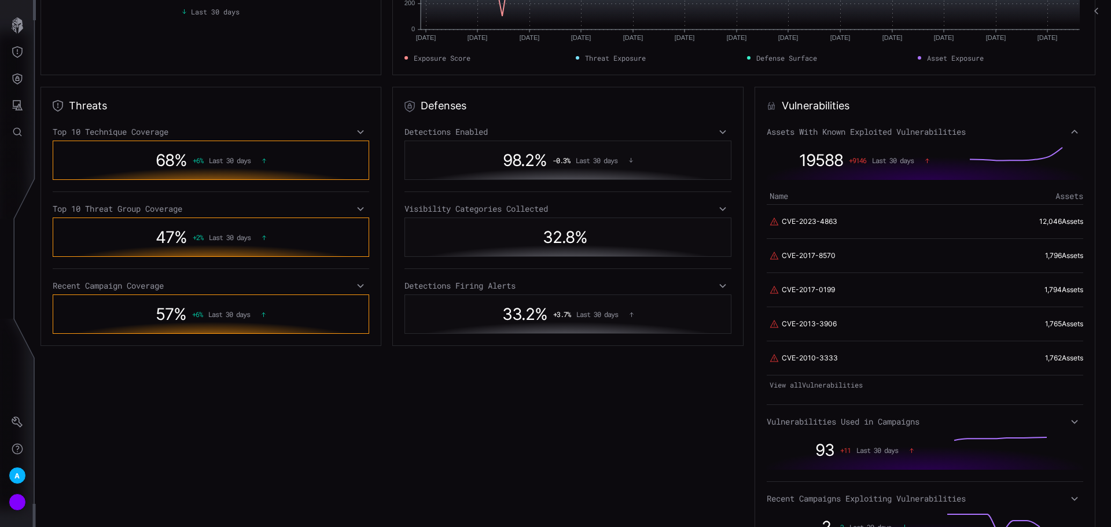
click at [840, 387] on link "View all Vulnerabilities" at bounding box center [925, 385] width 317 height 16
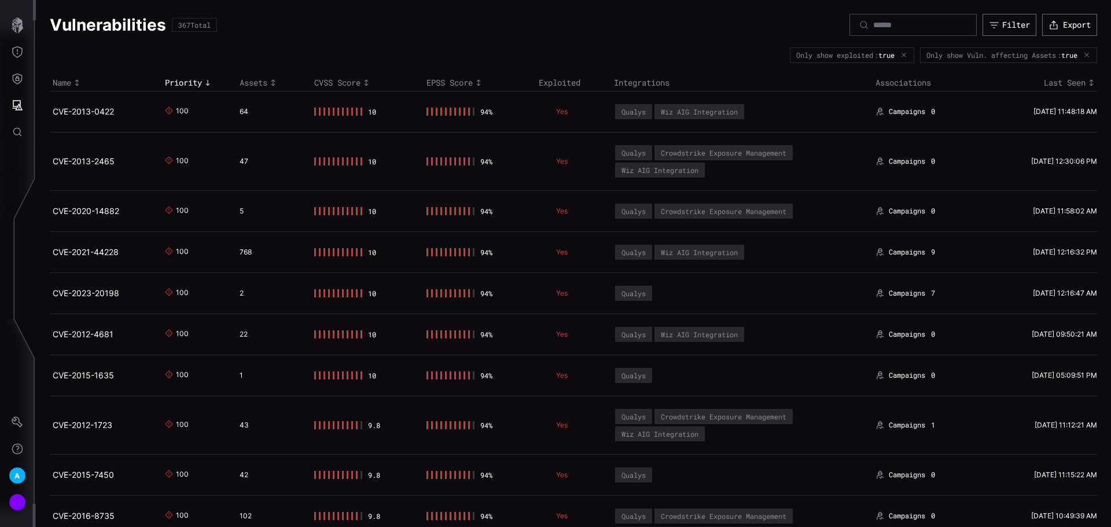
click at [263, 86] on div "Assets" at bounding box center [274, 83] width 69 height 10
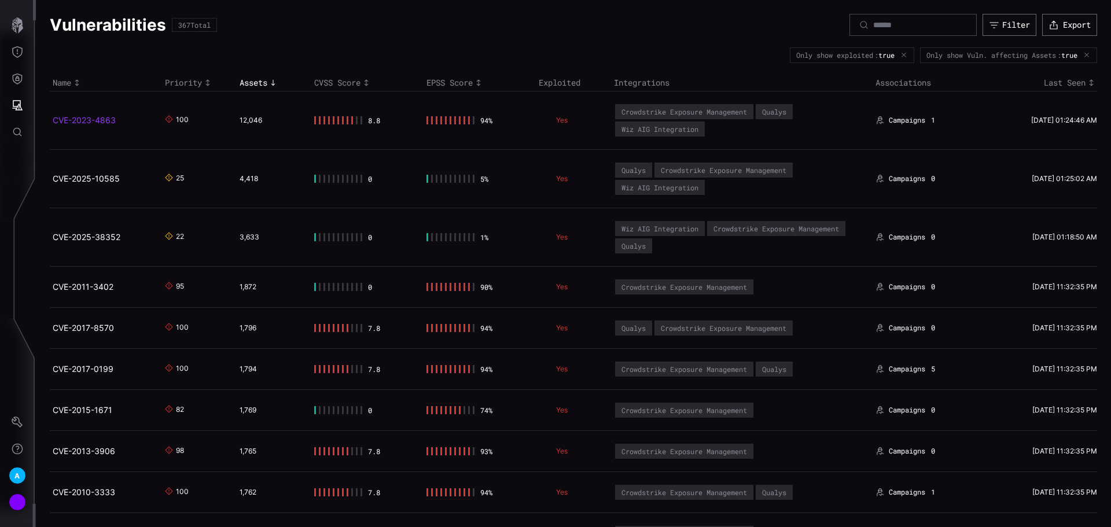
click at [103, 120] on link "CVE-2023-4863" at bounding box center [84, 120] width 63 height 10
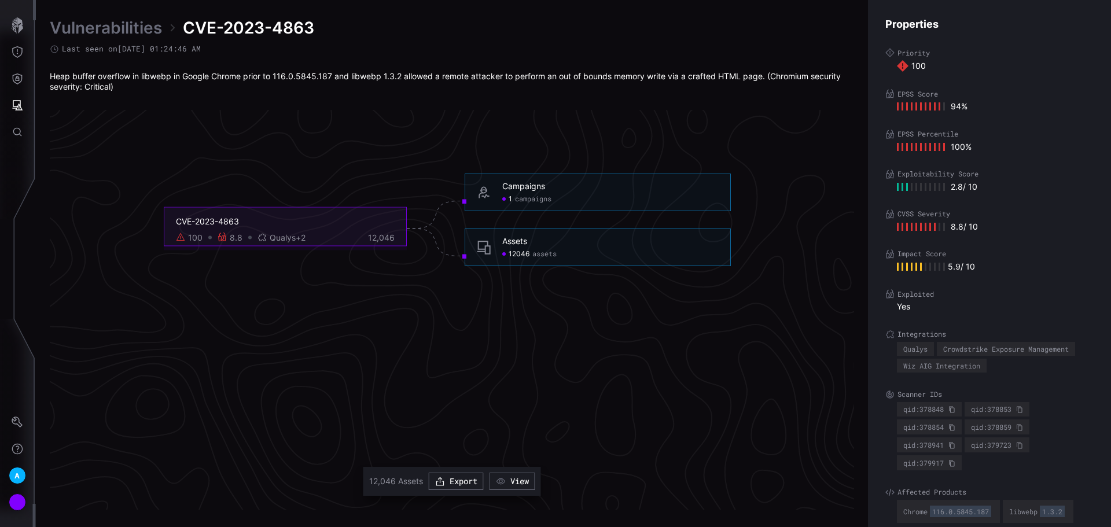
scroll to position [2467, 471]
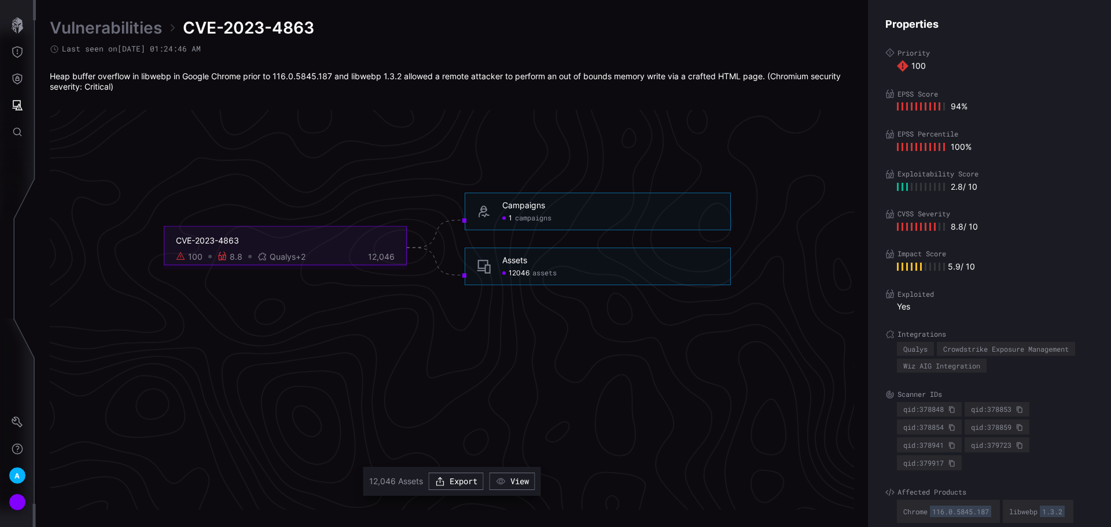
click at [287, 255] on span "Qualys +2" at bounding box center [288, 256] width 36 height 10
click at [550, 271] on span "assets" at bounding box center [544, 273] width 24 height 9
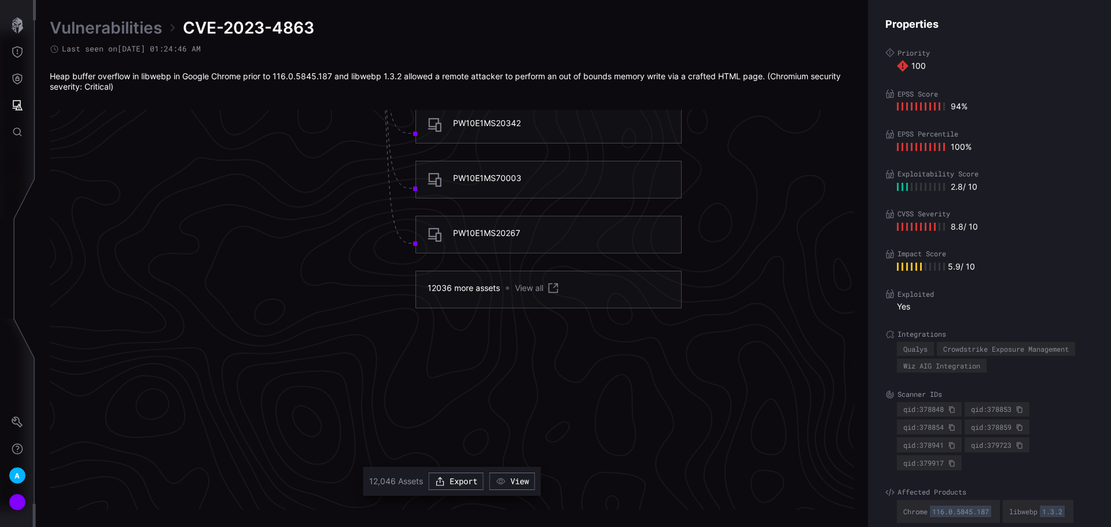
scroll to position [2582, 685]
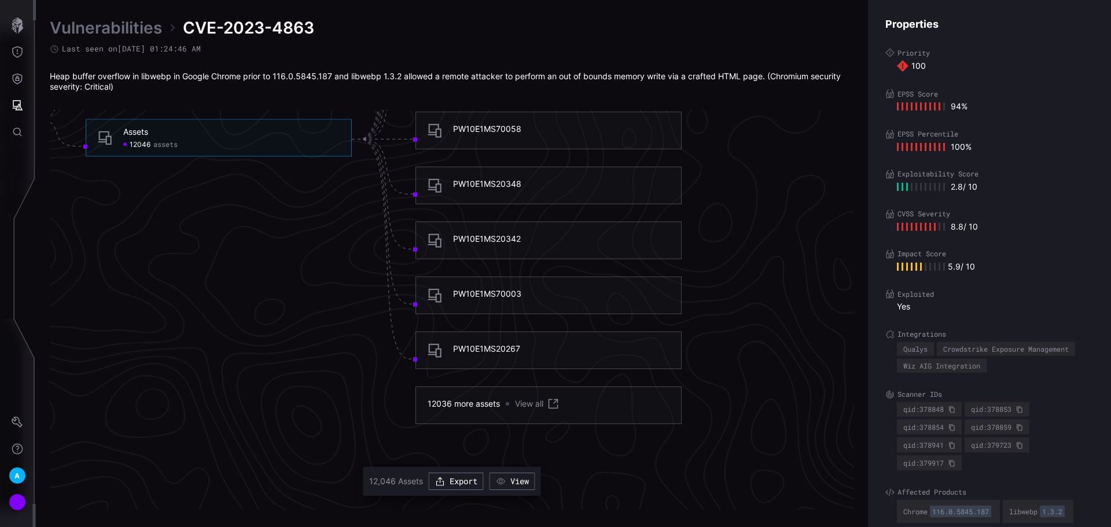
click at [476, 350] on div "PW10E1MS20267" at bounding box center [486, 349] width 67 height 10
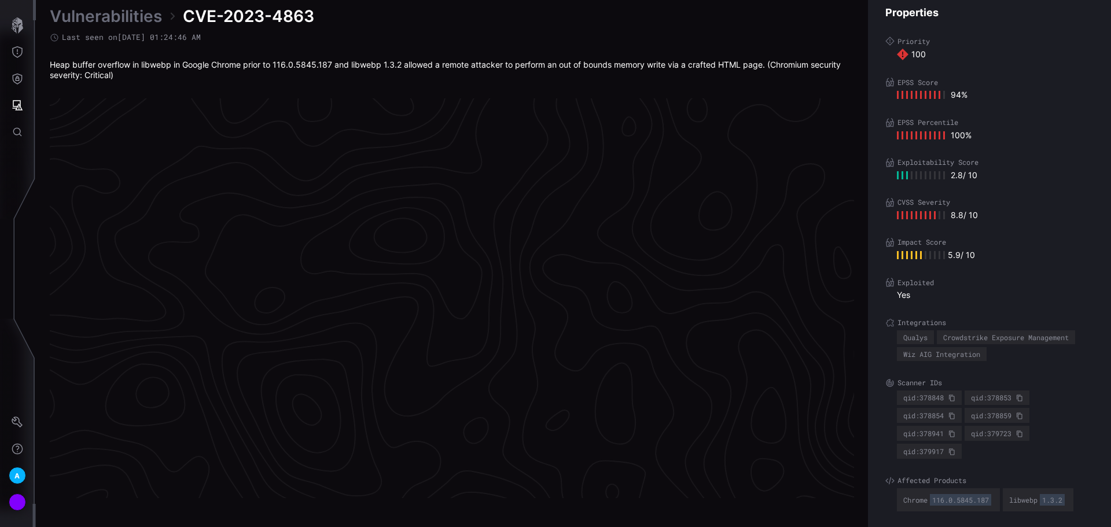
scroll to position [2409, 471]
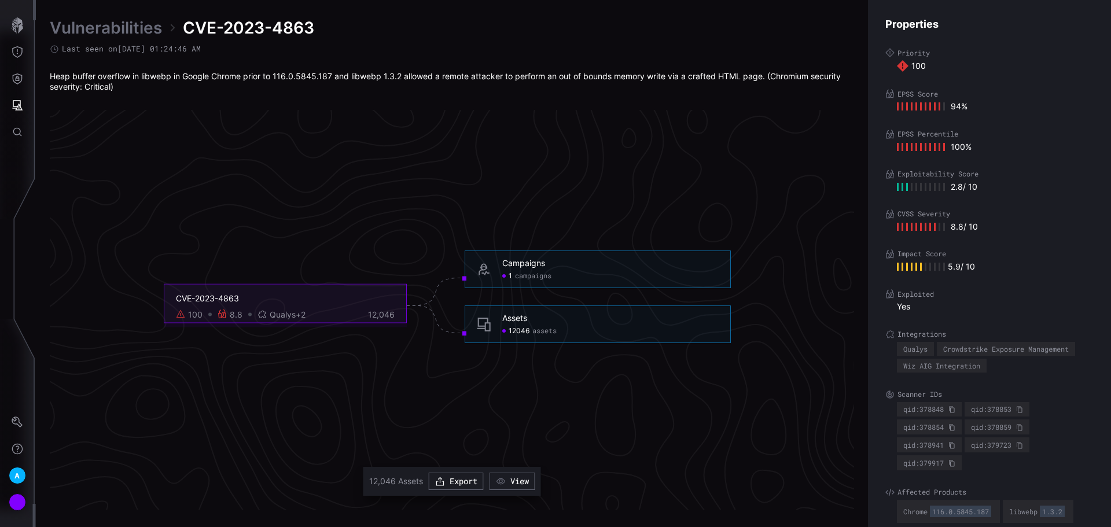
click at [127, 28] on link "Vulnerabilities" at bounding box center [106, 27] width 112 height 21
